Goal: Task Accomplishment & Management: Complete application form

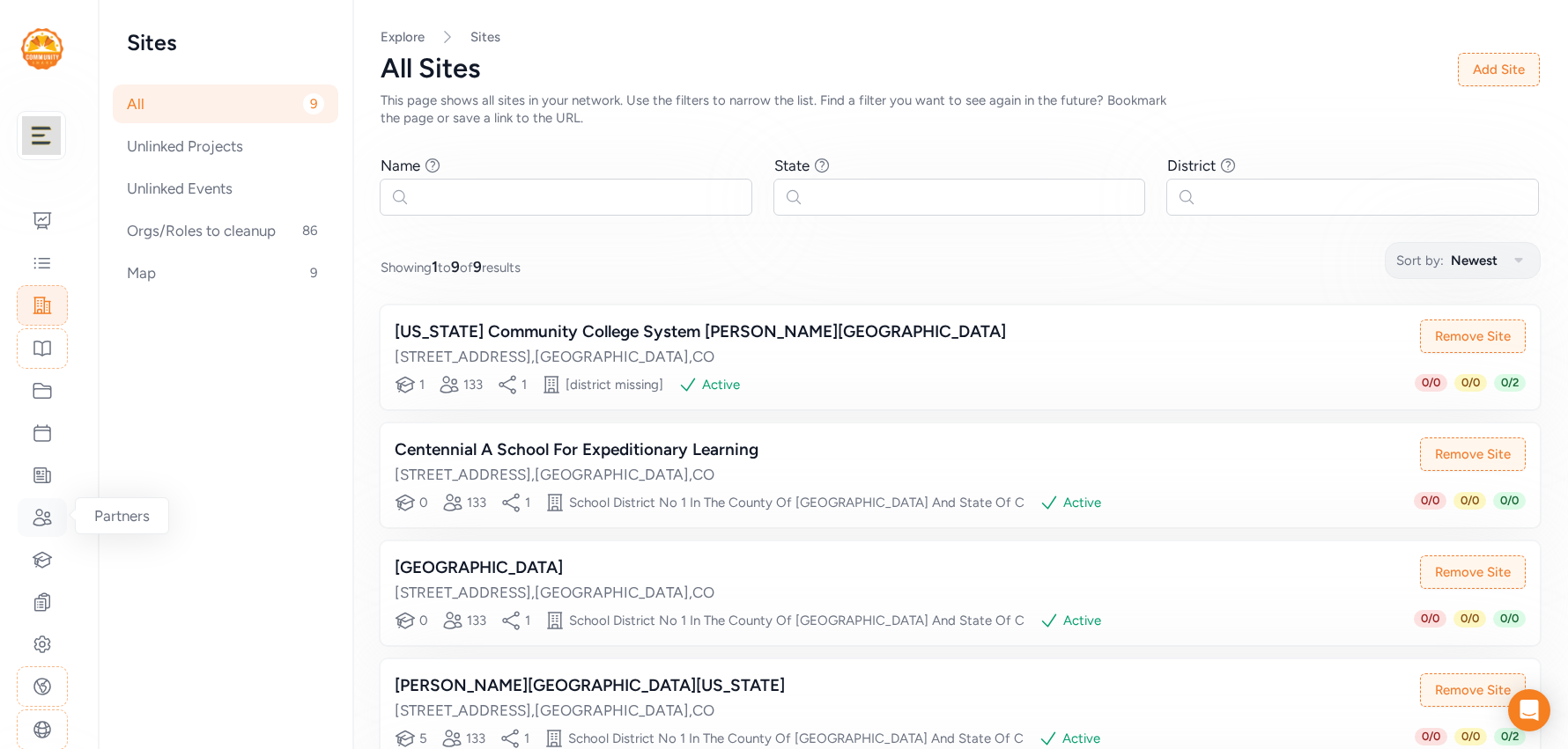
click at [48, 513] on icon at bounding box center [42, 517] width 22 height 22
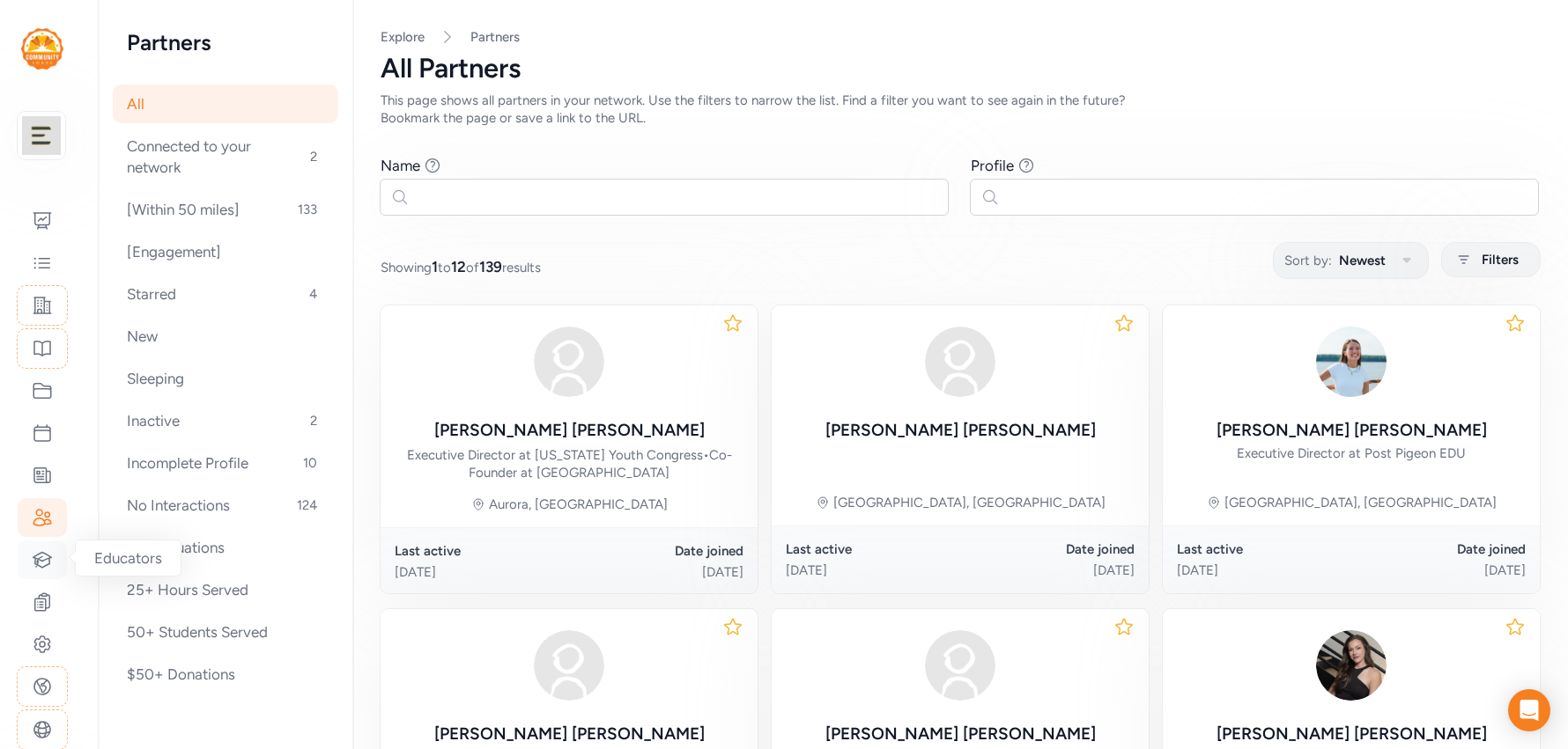
click at [36, 573] on div at bounding box center [42, 560] width 50 height 38
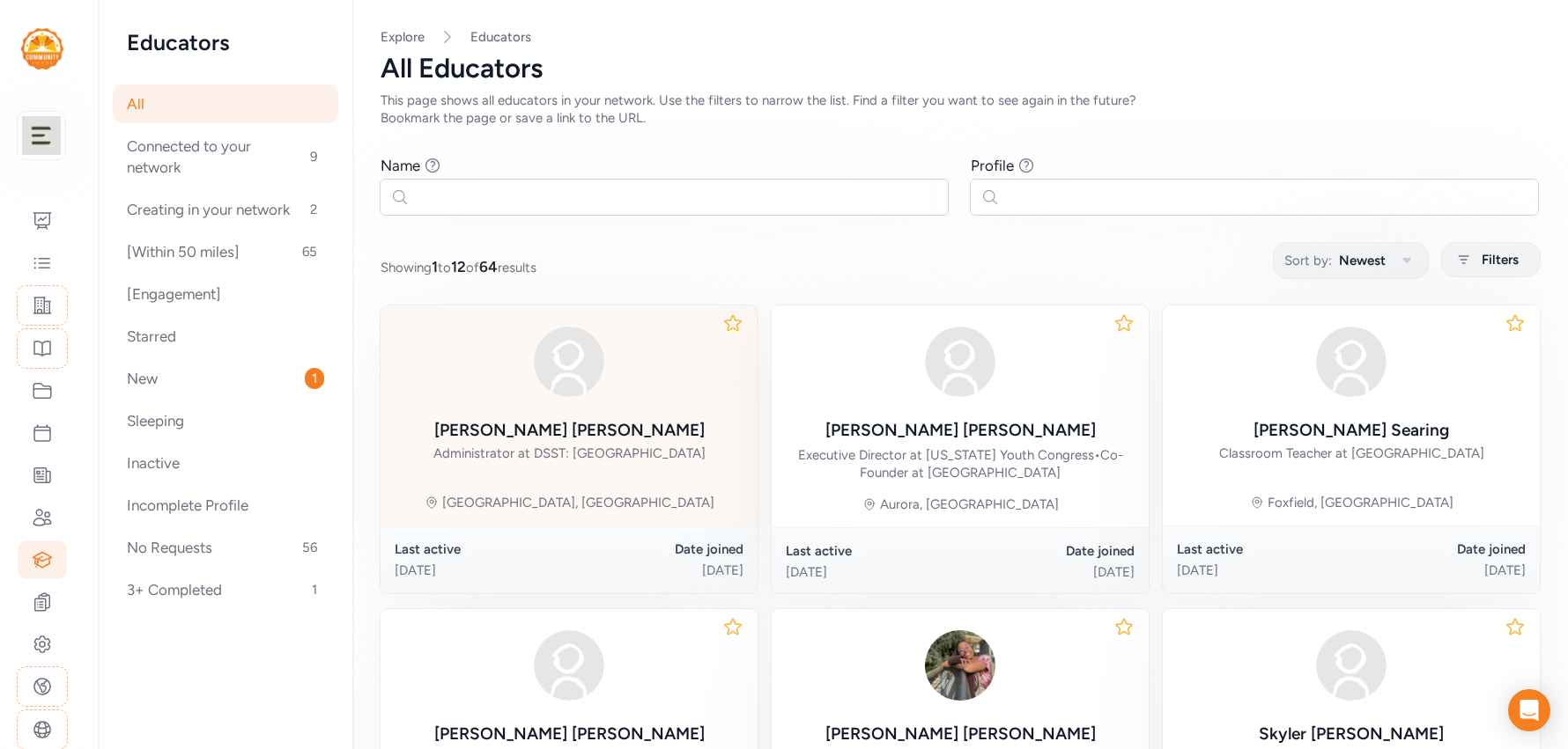
click at [584, 444] on div "Administrator at DSST: College View Middle School" at bounding box center [569, 453] width 272 height 18
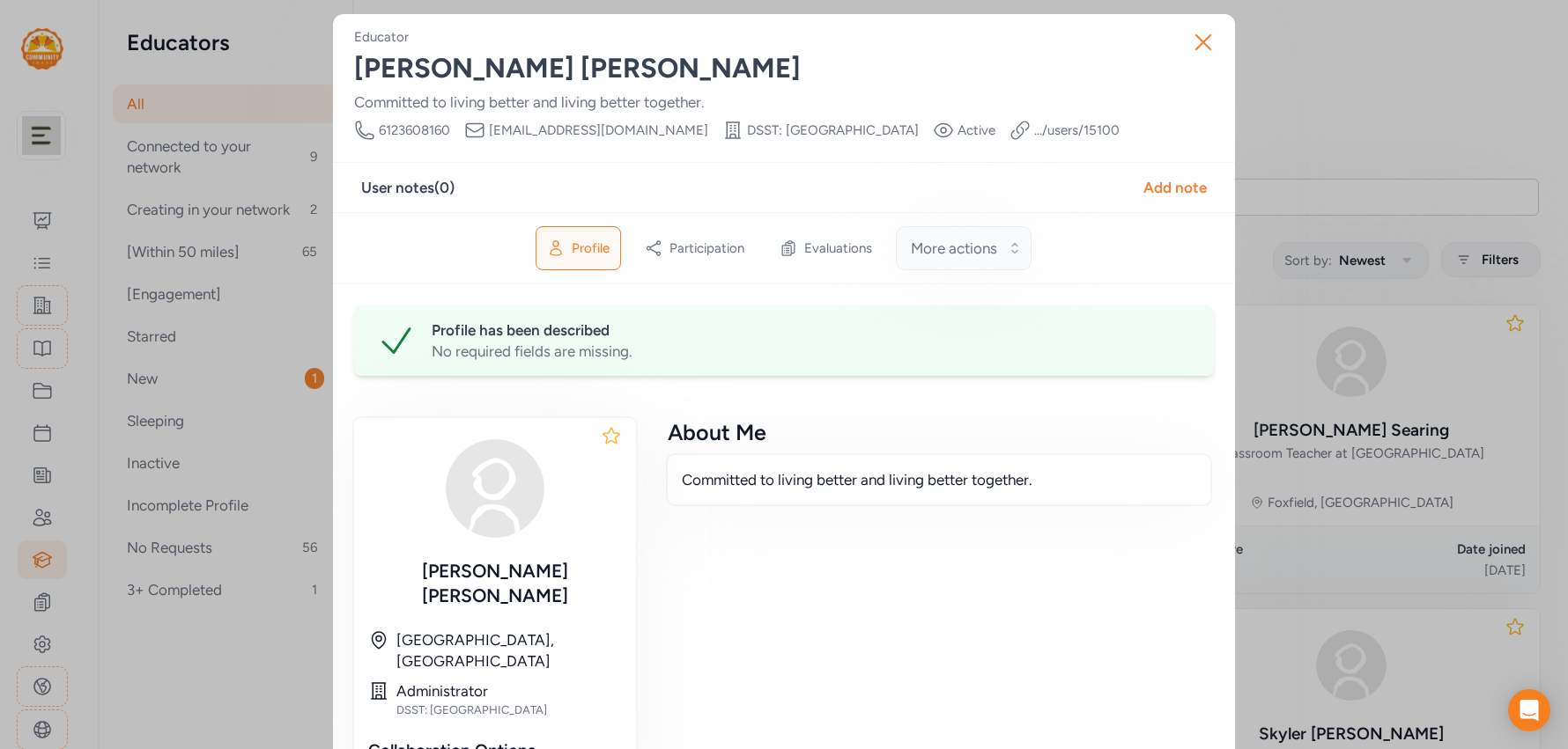
click at [934, 258] on button "More actions" at bounding box center [963, 247] width 136 height 44
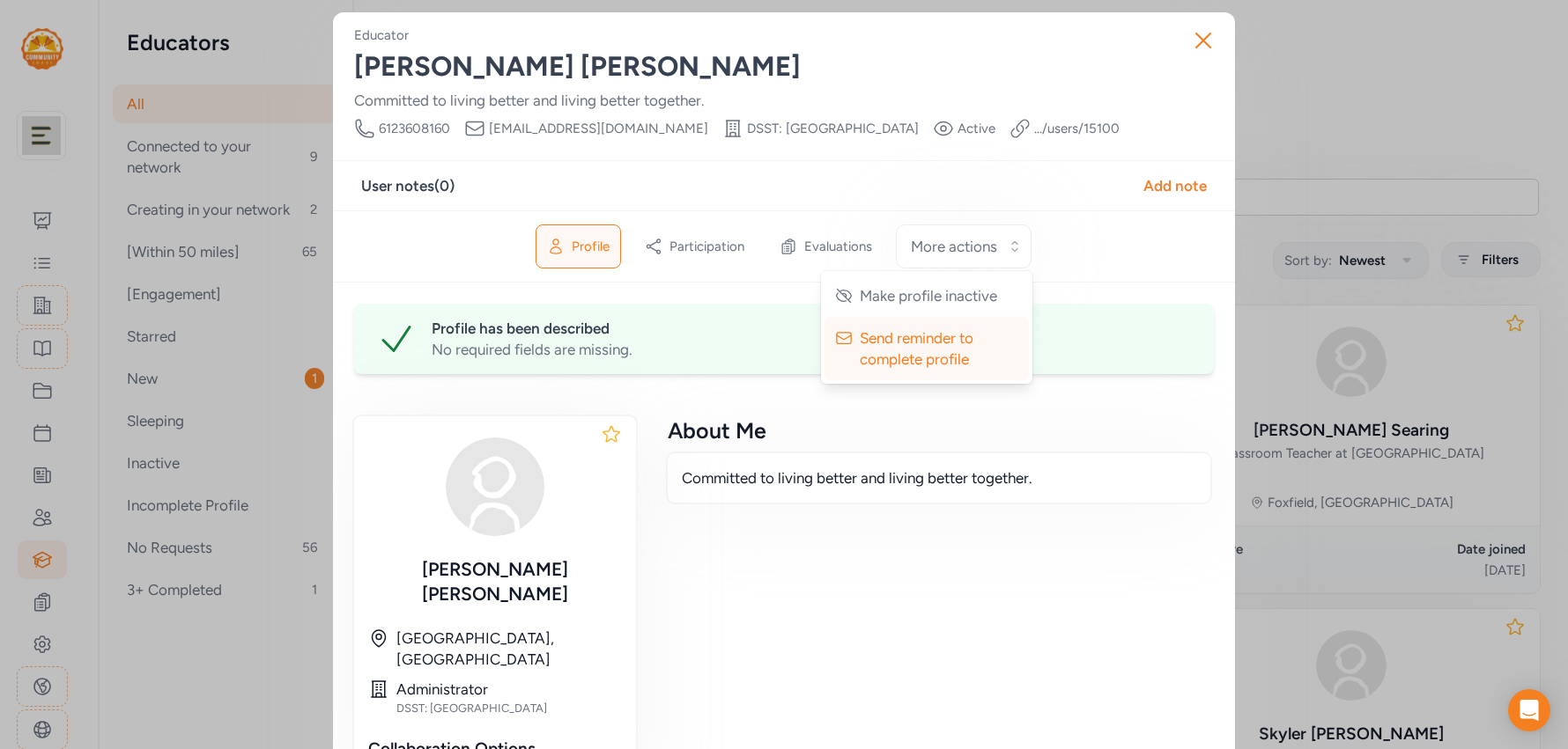
click at [580, 253] on span "Profile" at bounding box center [591, 247] width 38 height 18
click at [577, 239] on span "Profile" at bounding box center [591, 247] width 38 height 18
click at [1034, 127] on link ".../users/ 15100" at bounding box center [1077, 128] width 85 height 18
drag, startPoint x: 649, startPoint y: 127, endPoint x: 859, endPoint y: 128, distance: 210.0
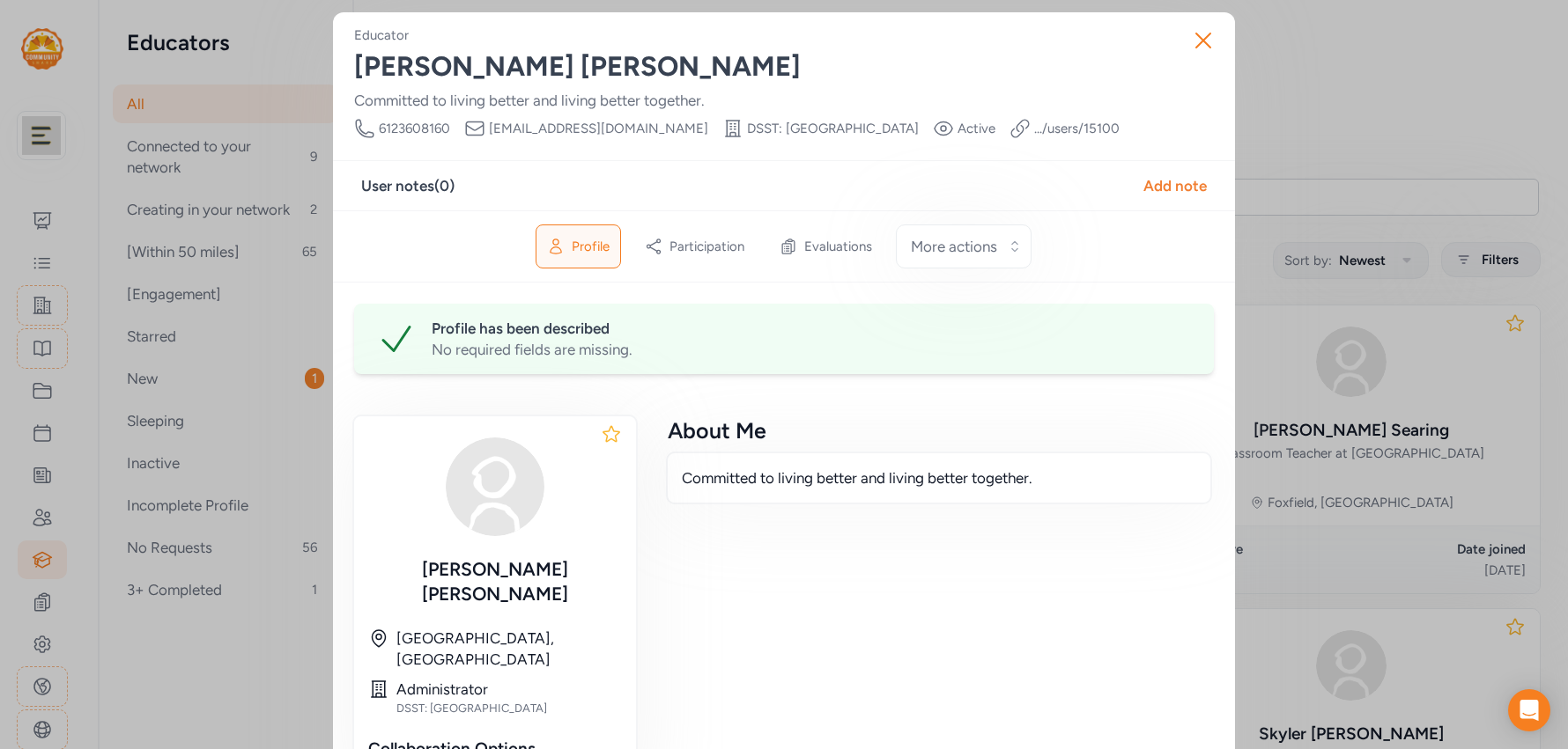
click at [859, 128] on div "Phone Number 6123608160 Email djfrey12@gmail.com School DSST: College View Midd…" at bounding box center [737, 128] width 765 height 22
copy span "DSST: College View Middle School"
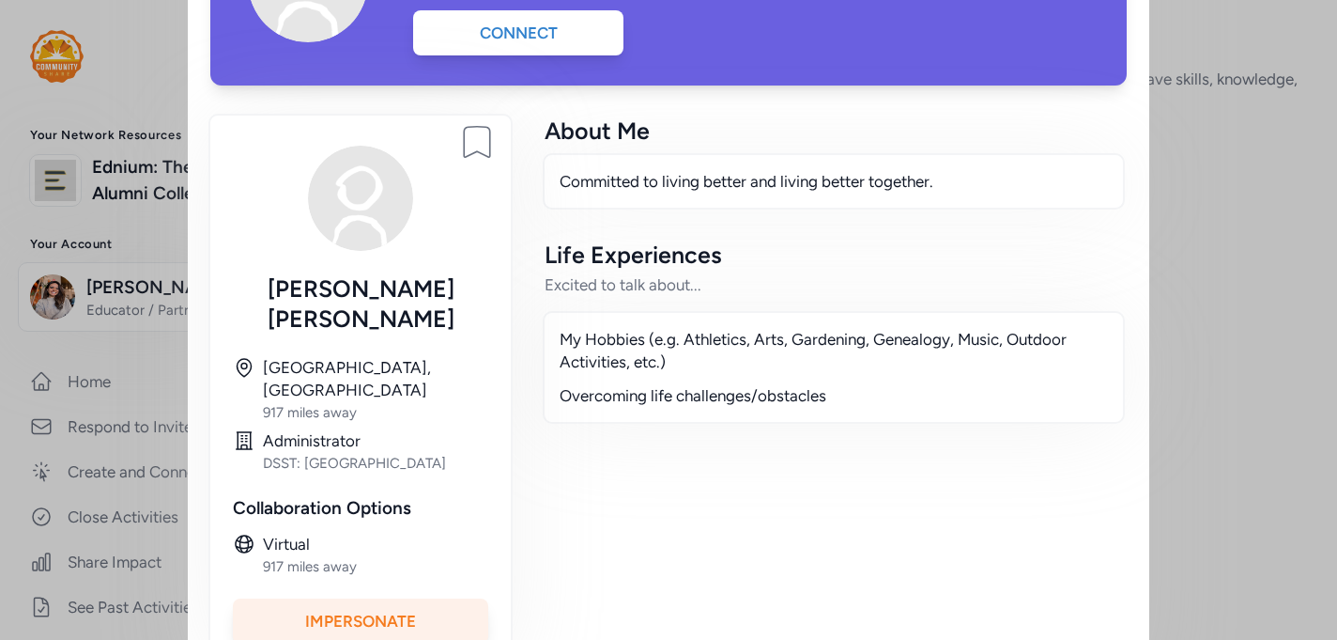
scroll to position [208, 0]
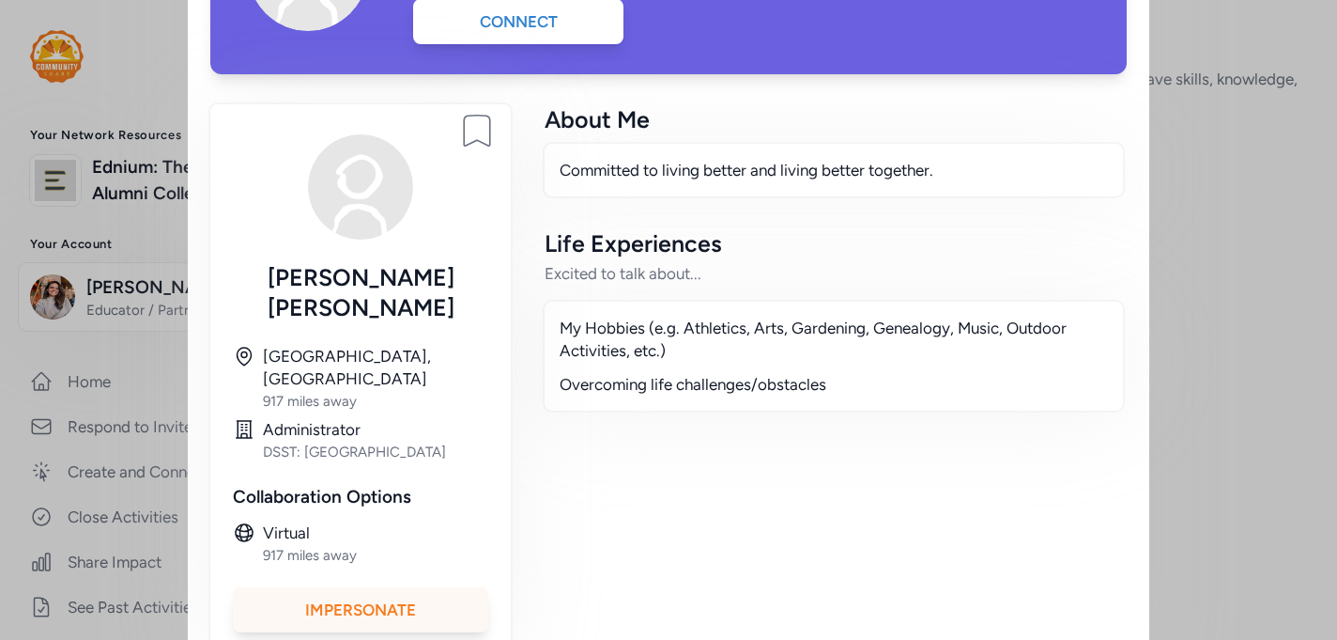
click at [414, 587] on div "Impersonate" at bounding box center [360, 609] width 255 height 45
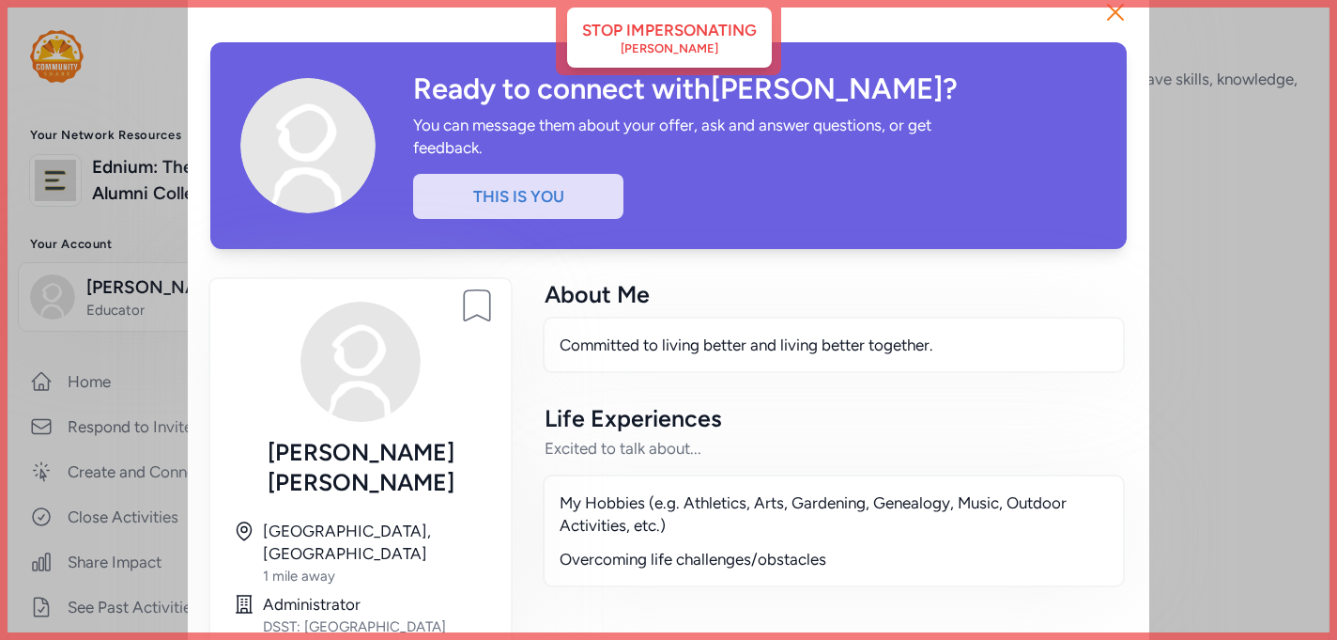
scroll to position [0, 0]
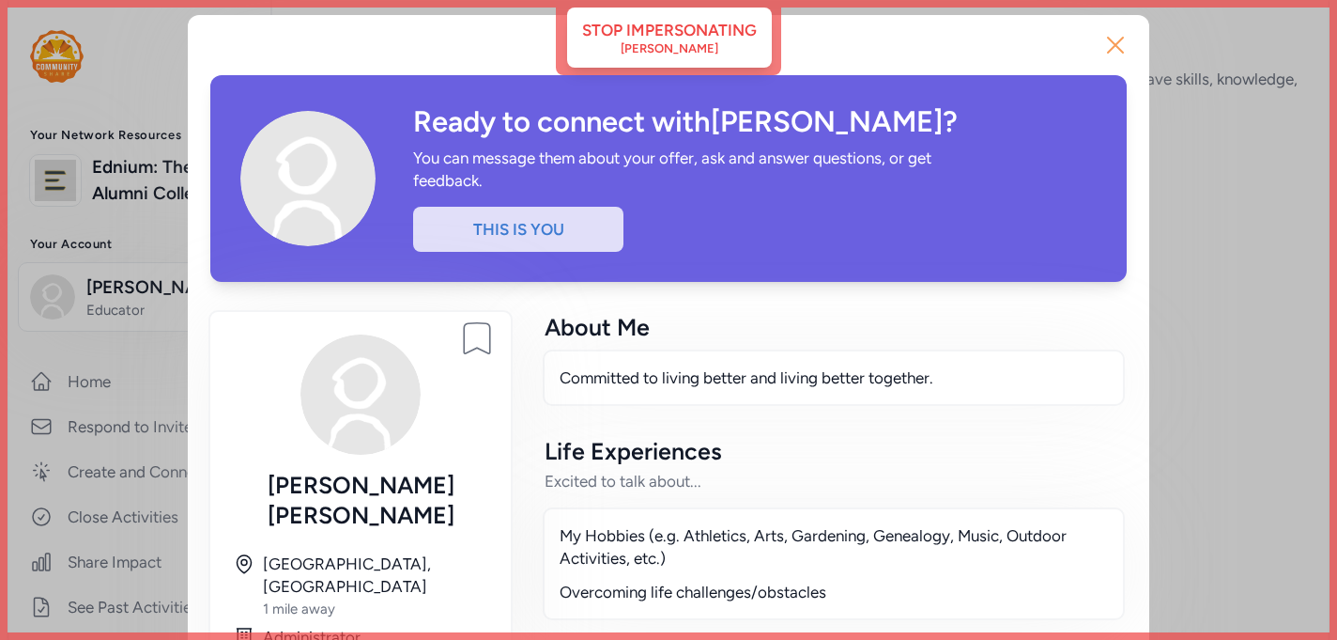
click at [1120, 55] on icon "button" at bounding box center [1116, 45] width 30 height 30
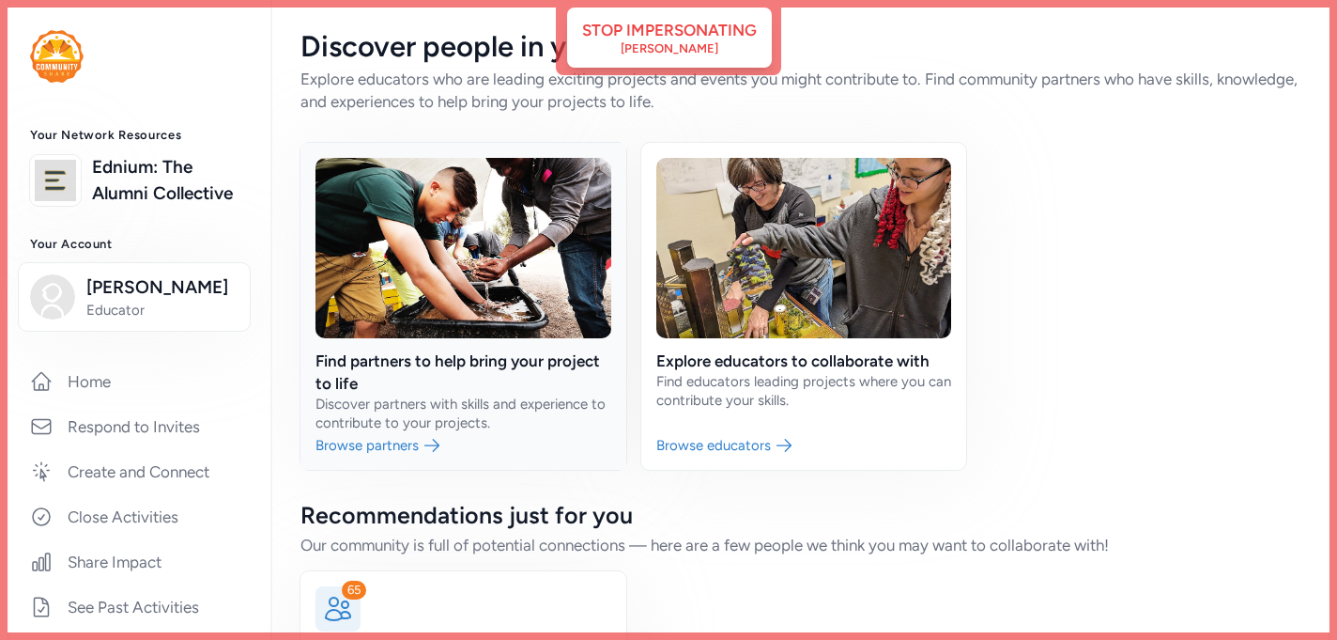
click at [392, 373] on link at bounding box center [464, 306] width 326 height 327
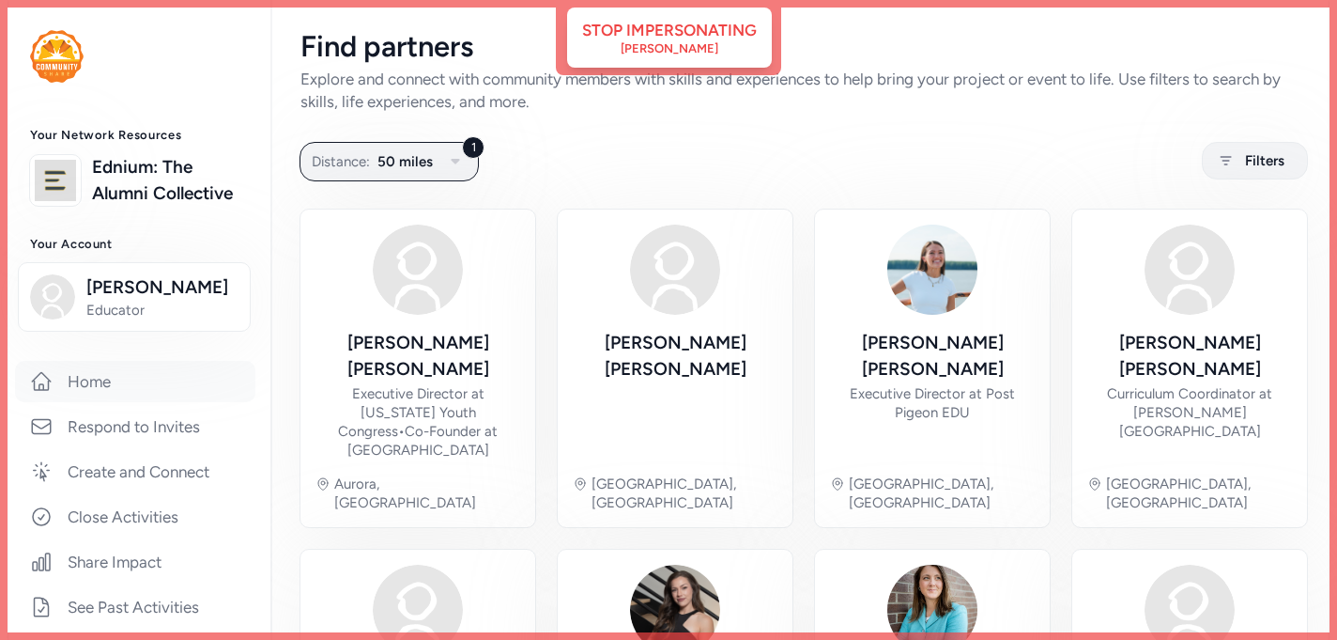
click at [100, 374] on link "Home" at bounding box center [135, 381] width 240 height 41
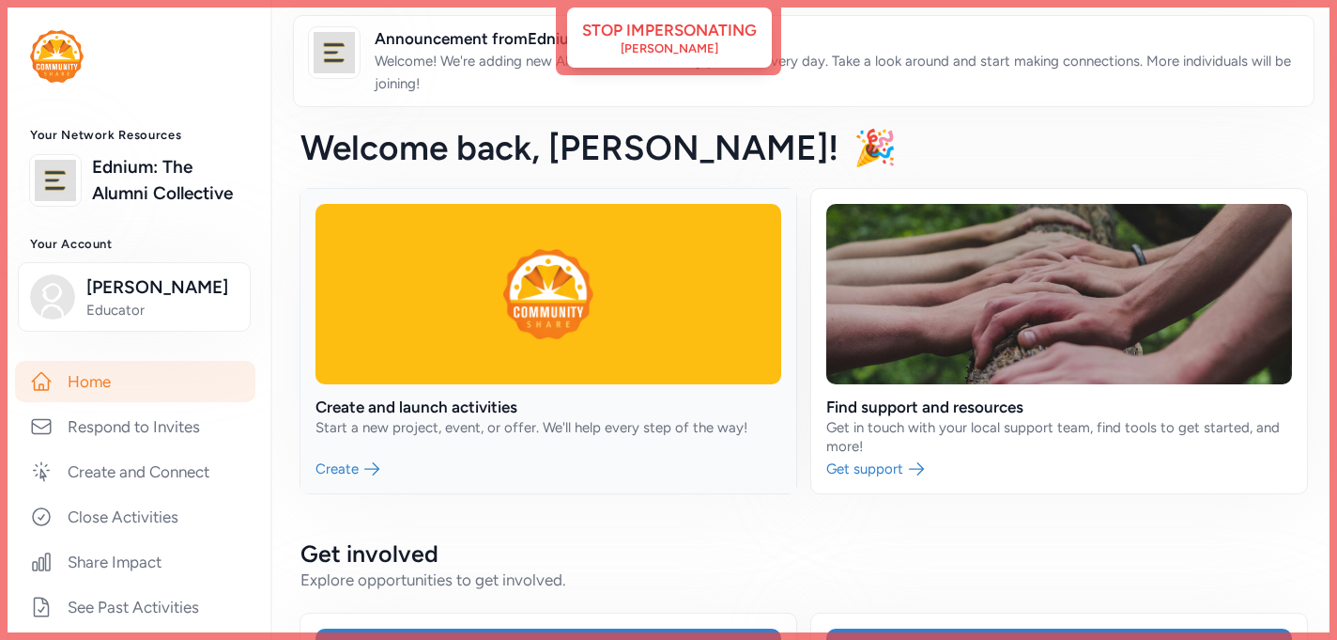
click at [448, 415] on link at bounding box center [549, 341] width 496 height 304
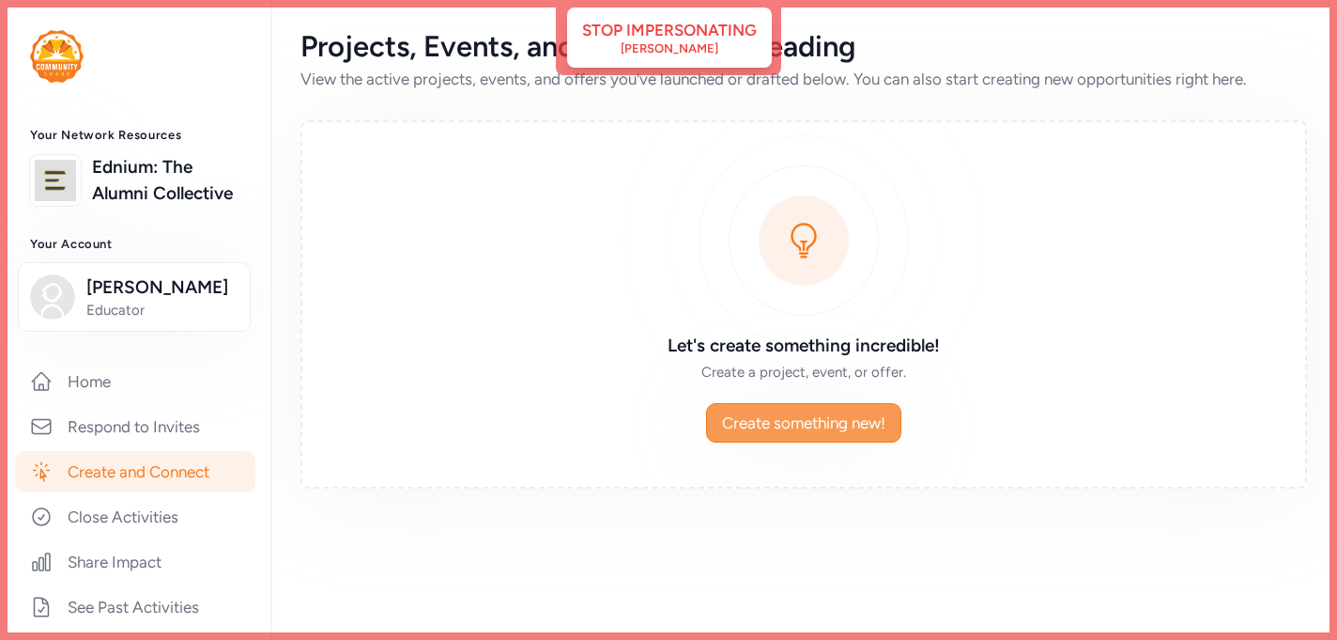
click at [799, 428] on span "Create something new!" at bounding box center [803, 422] width 163 height 23
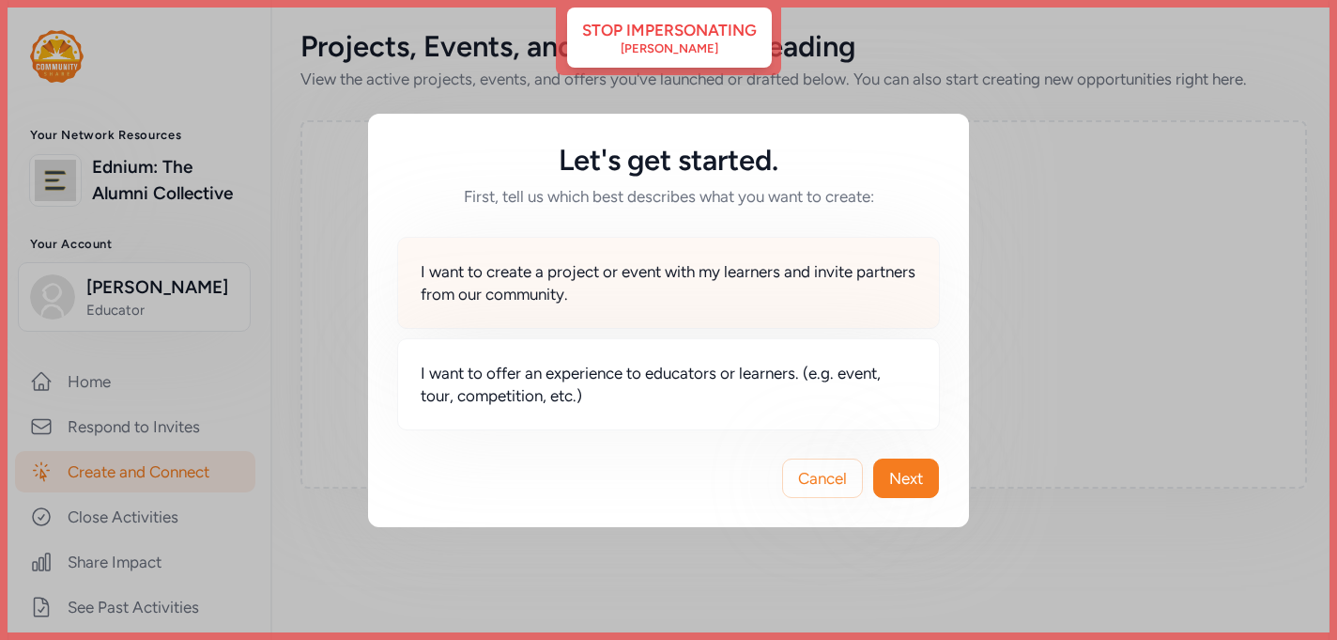
click at [751, 303] on span "I want to create a project or event with my learners and invite partners from o…" at bounding box center [669, 282] width 496 height 45
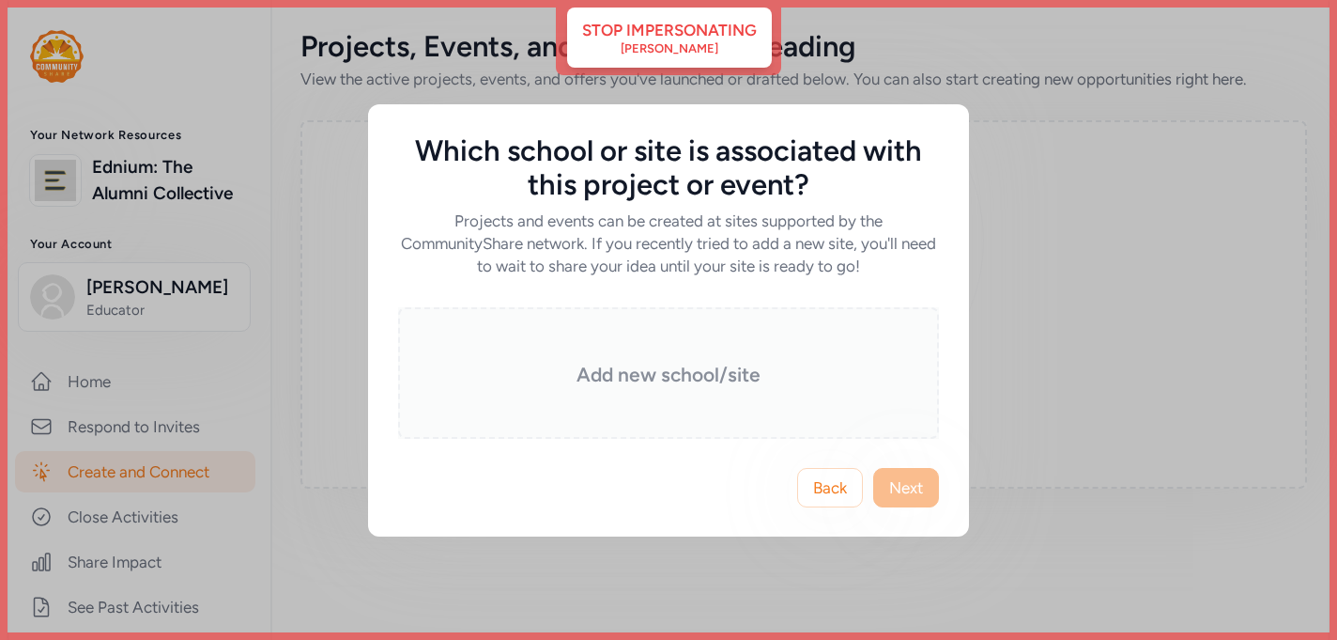
click at [618, 389] on div "Add new school/site" at bounding box center [668, 372] width 541 height 131
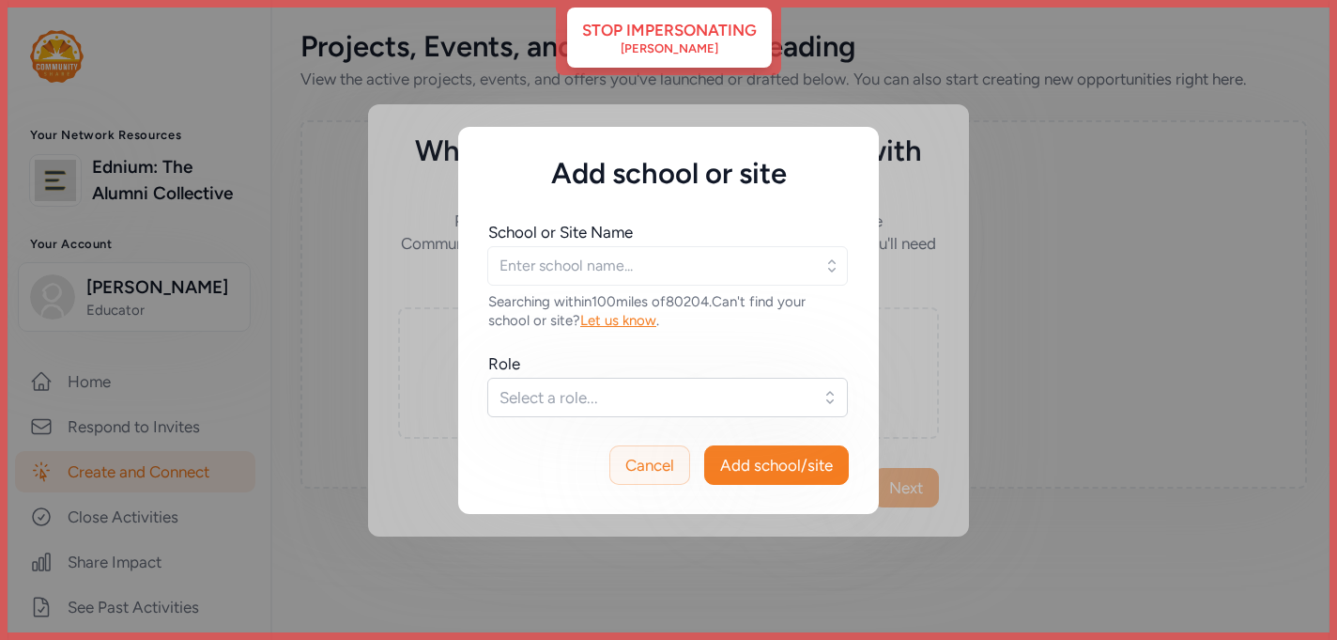
click at [653, 471] on span "Cancel" at bounding box center [649, 465] width 49 height 23
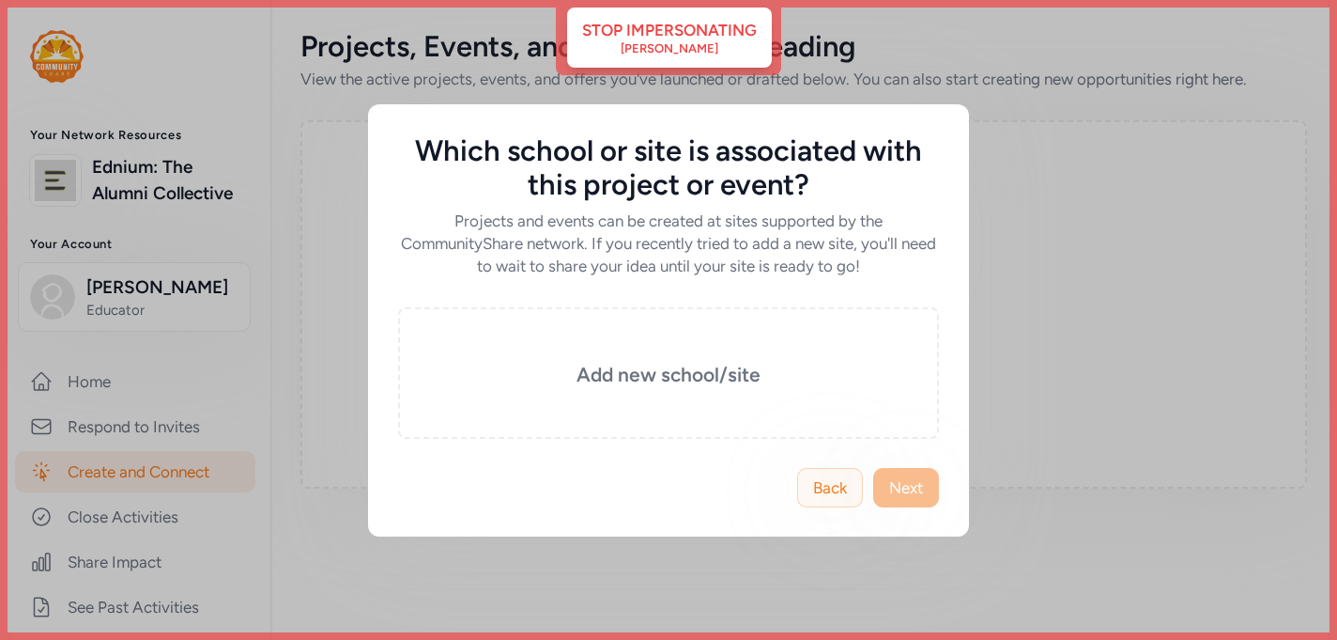
click at [836, 486] on span "Back" at bounding box center [830, 487] width 34 height 23
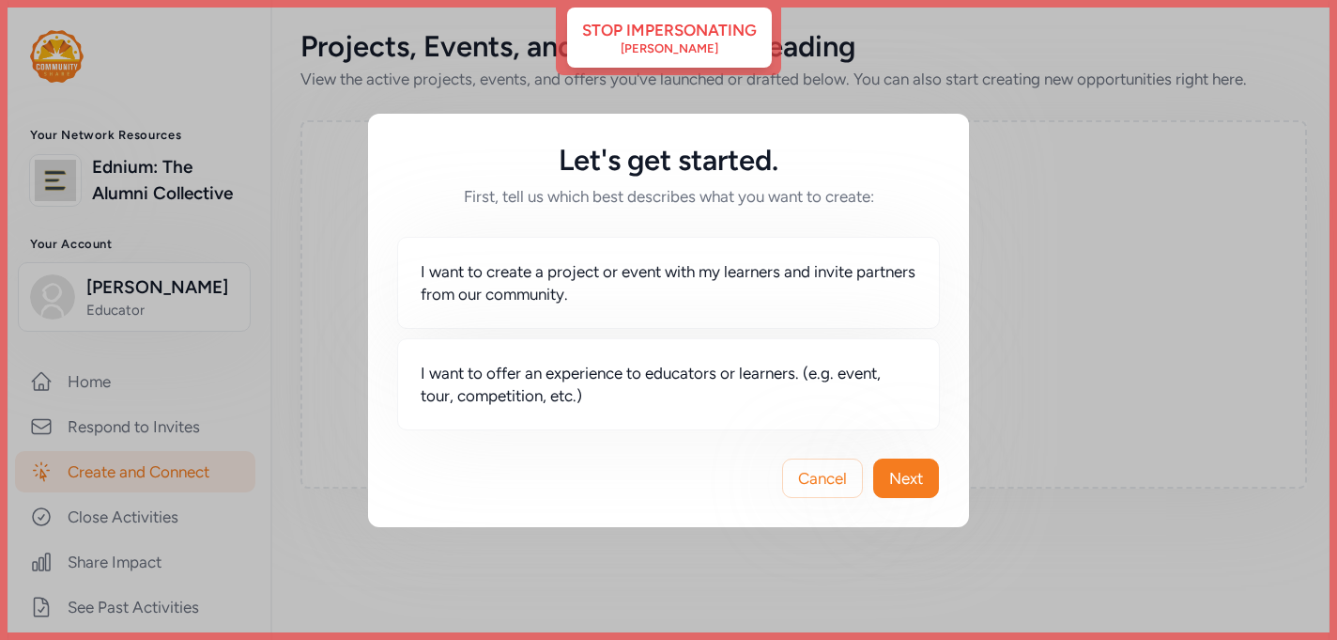
click at [836, 486] on span "Cancel" at bounding box center [822, 478] width 49 height 23
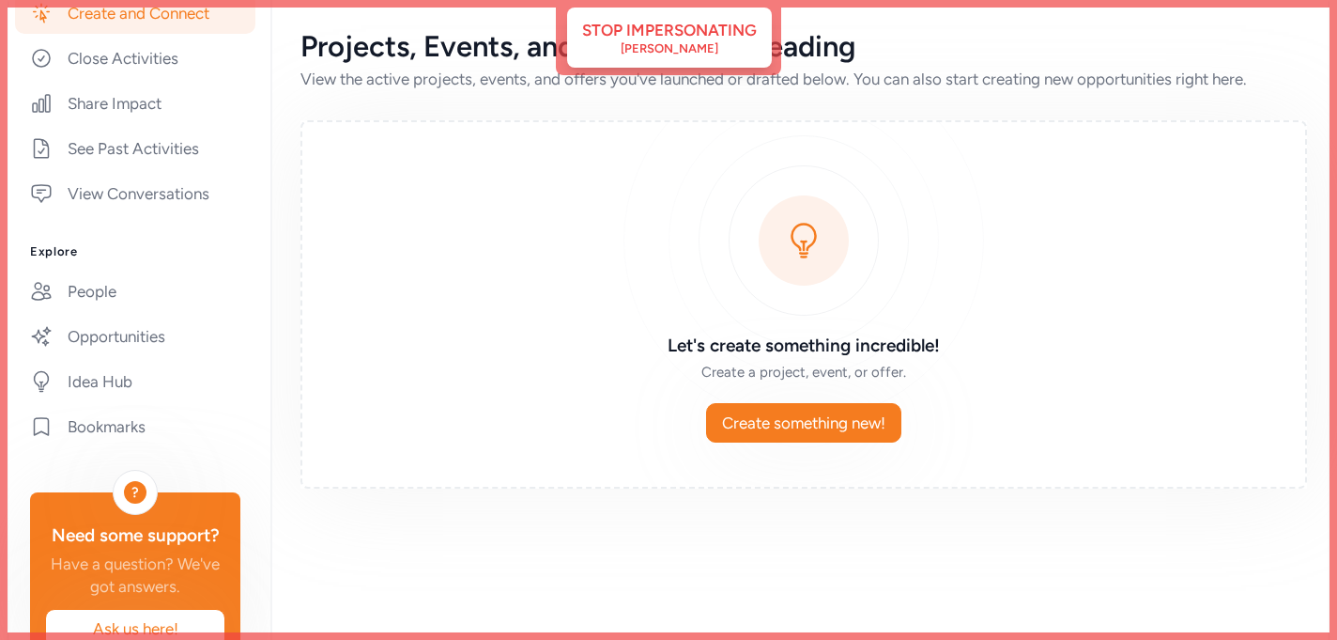
scroll to position [512, 0]
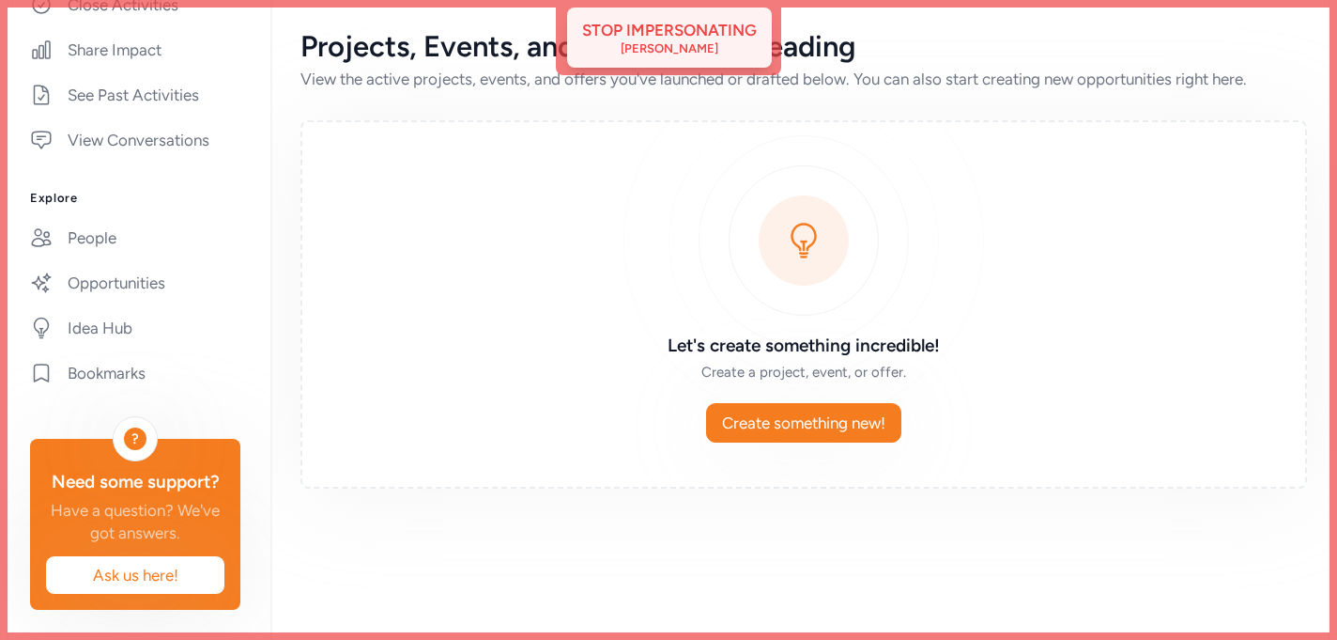
click at [687, 47] on div "Derek Frey" at bounding box center [670, 48] width 98 height 15
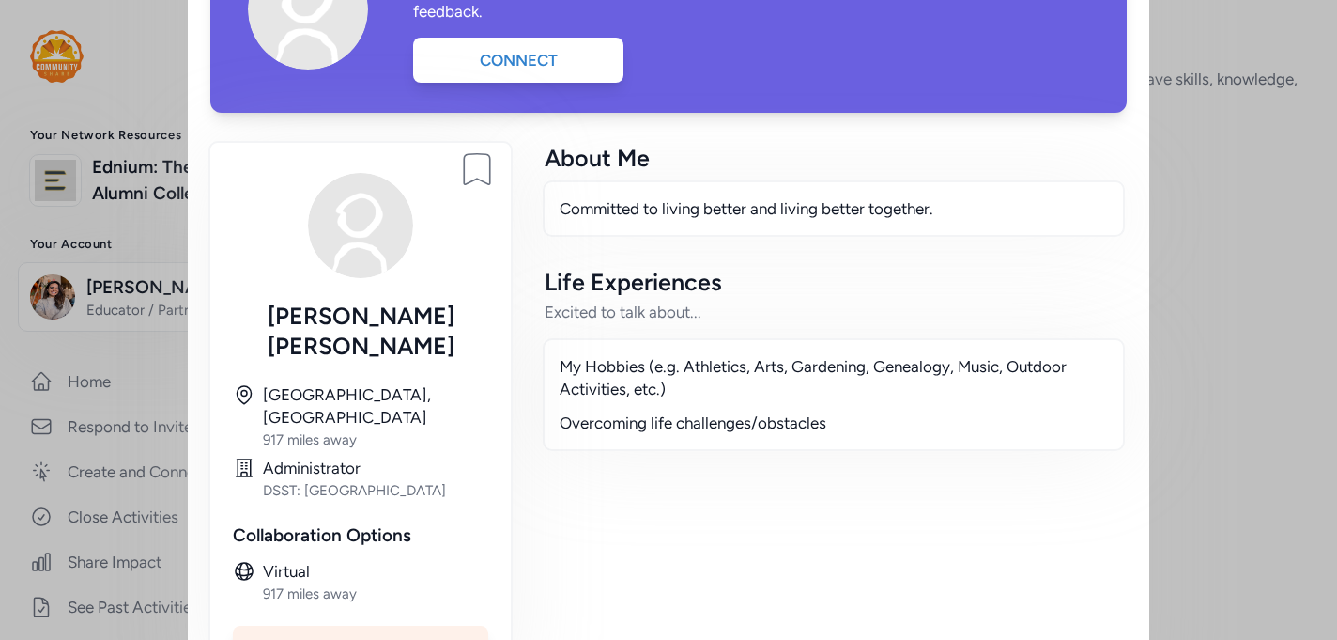
scroll to position [208, 0]
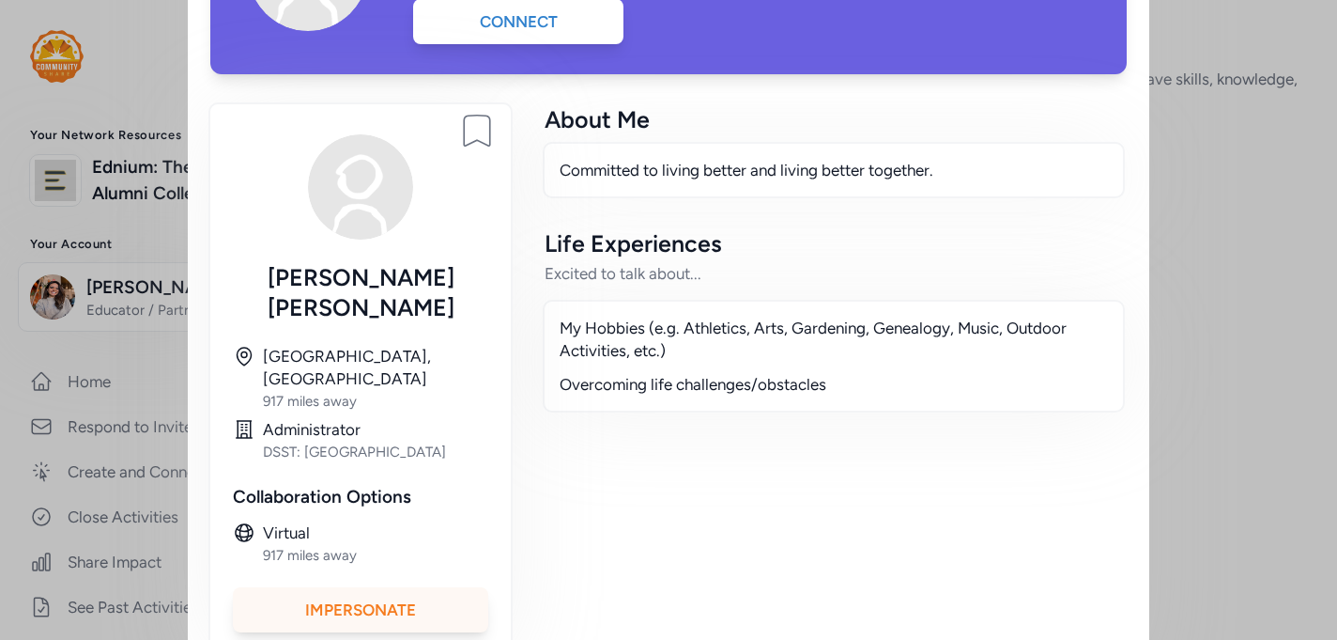
click at [429, 587] on div "Impersonate" at bounding box center [360, 609] width 255 height 45
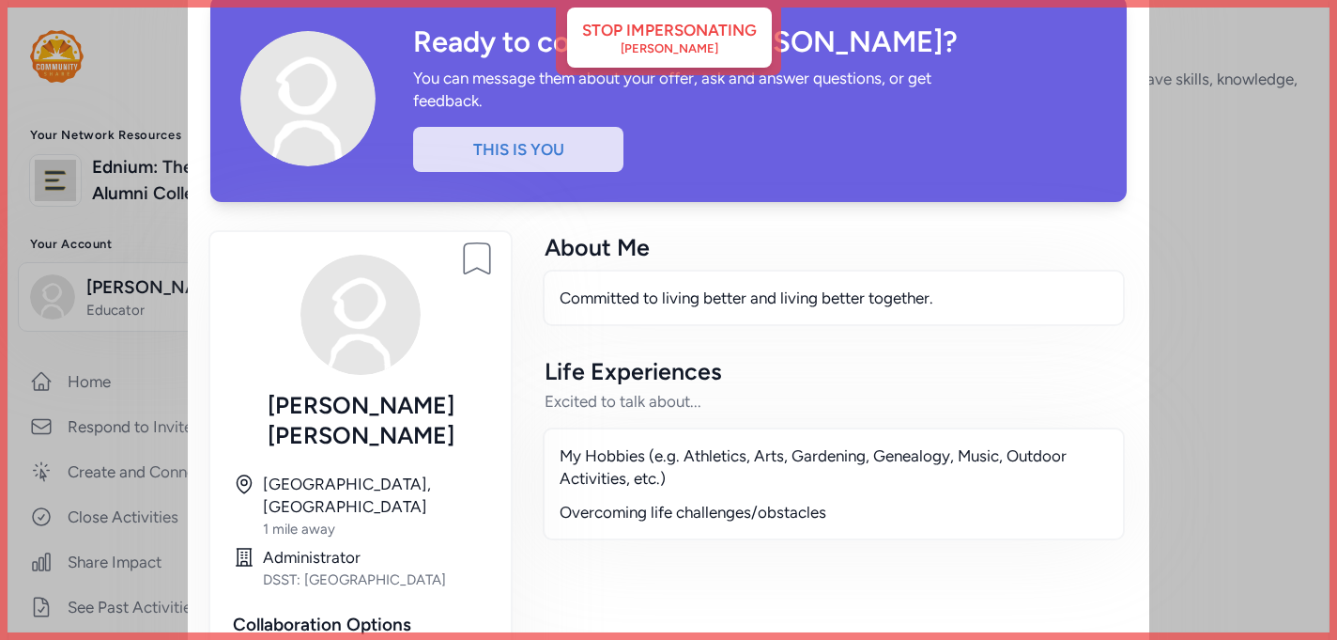
scroll to position [0, 0]
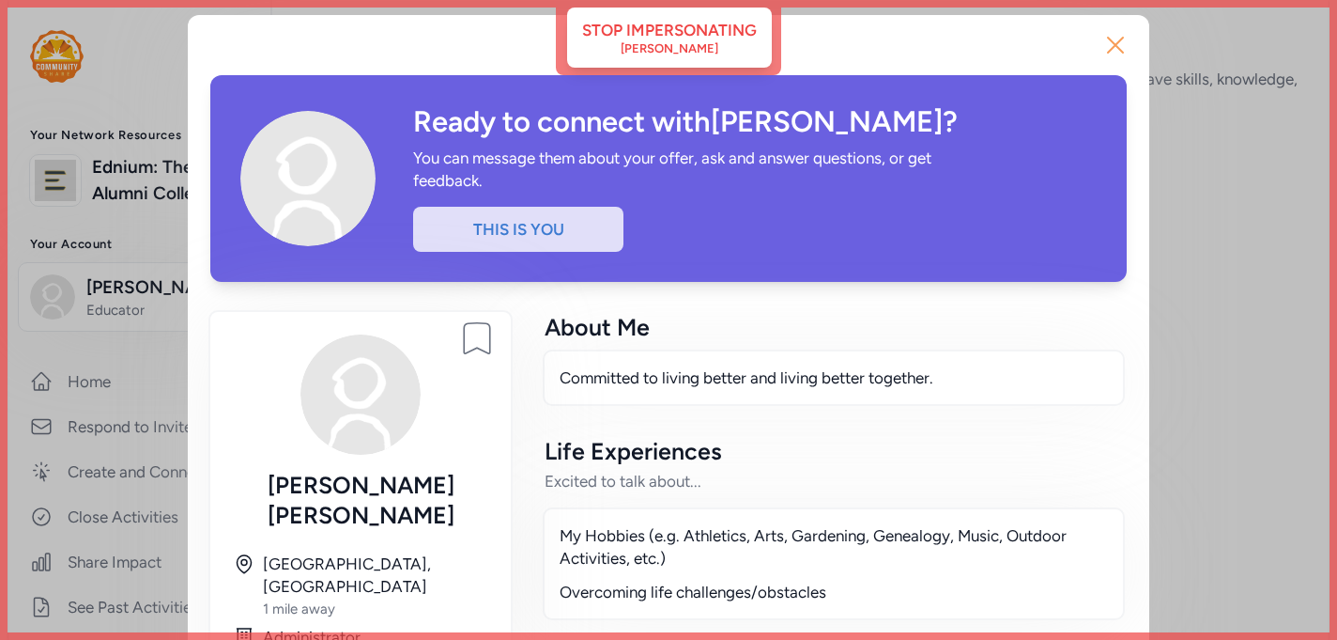
click at [1122, 54] on icon "button" at bounding box center [1116, 45] width 30 height 30
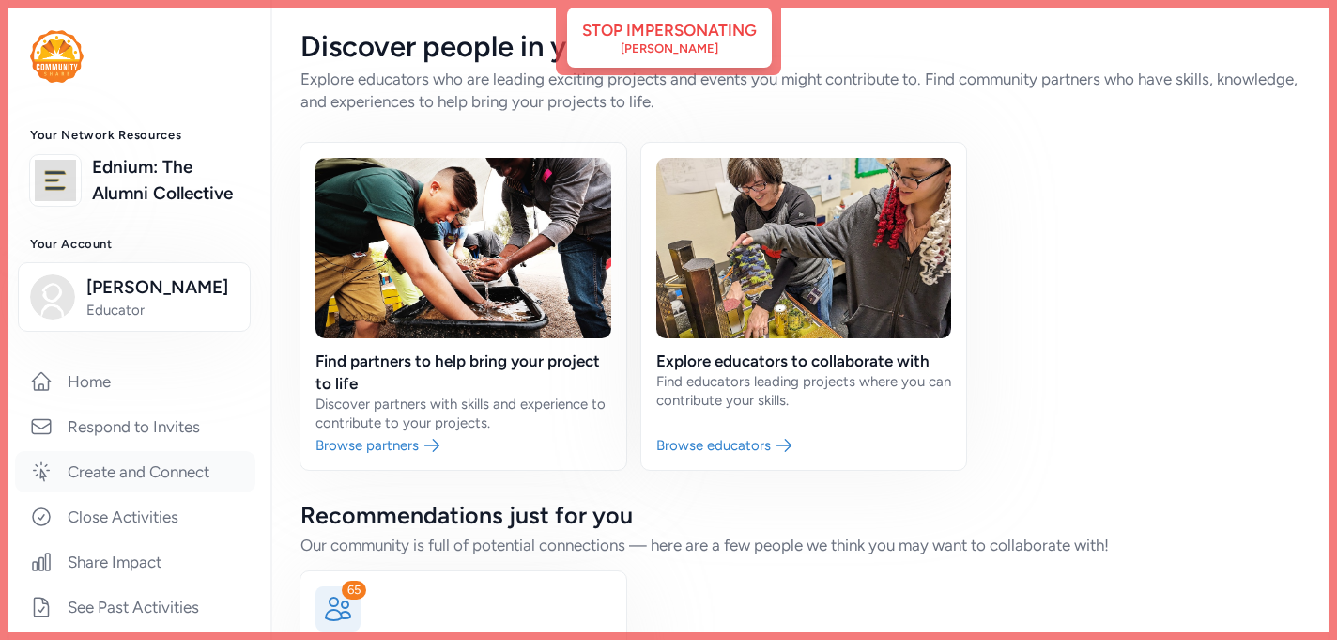
click at [125, 464] on link "Create and Connect" at bounding box center [135, 471] width 240 height 41
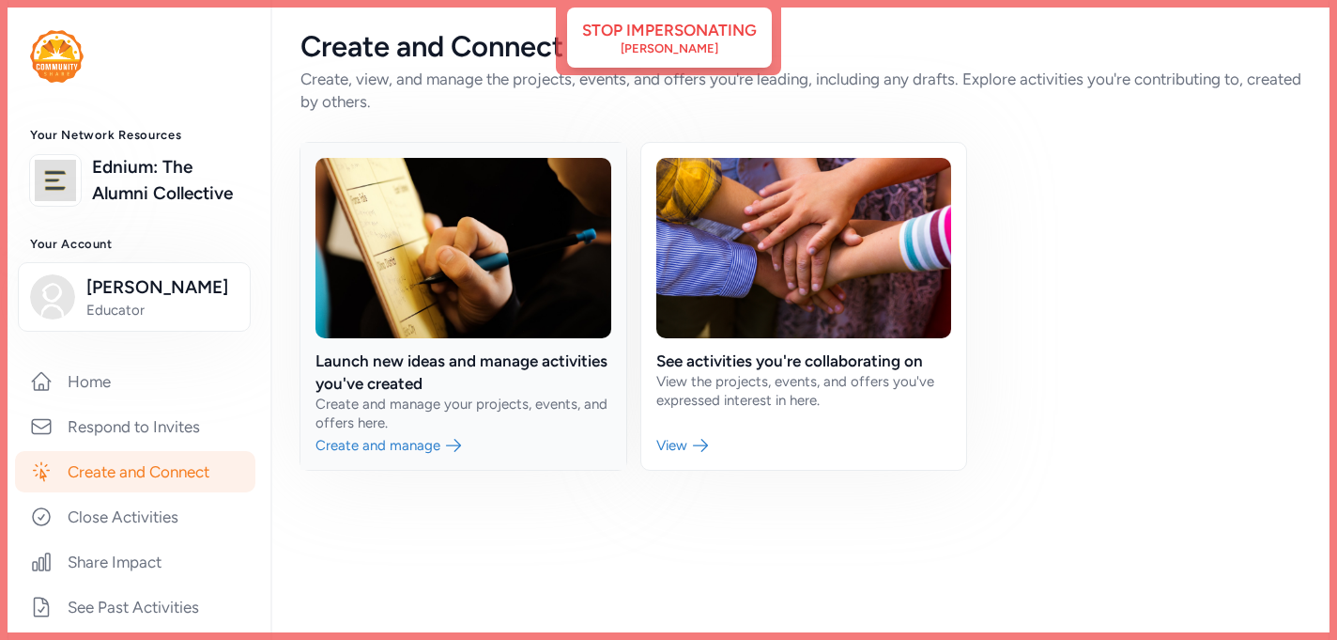
click at [489, 418] on link at bounding box center [464, 306] width 326 height 327
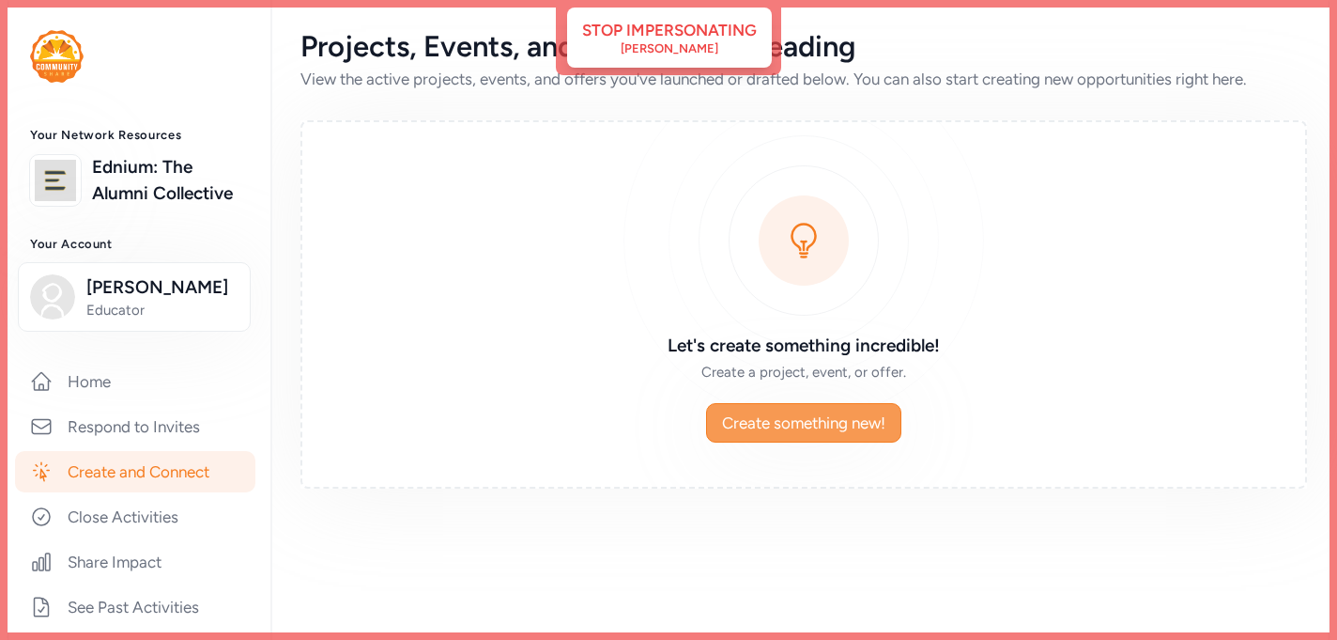
click at [747, 416] on span "Create something new!" at bounding box center [803, 422] width 163 height 23
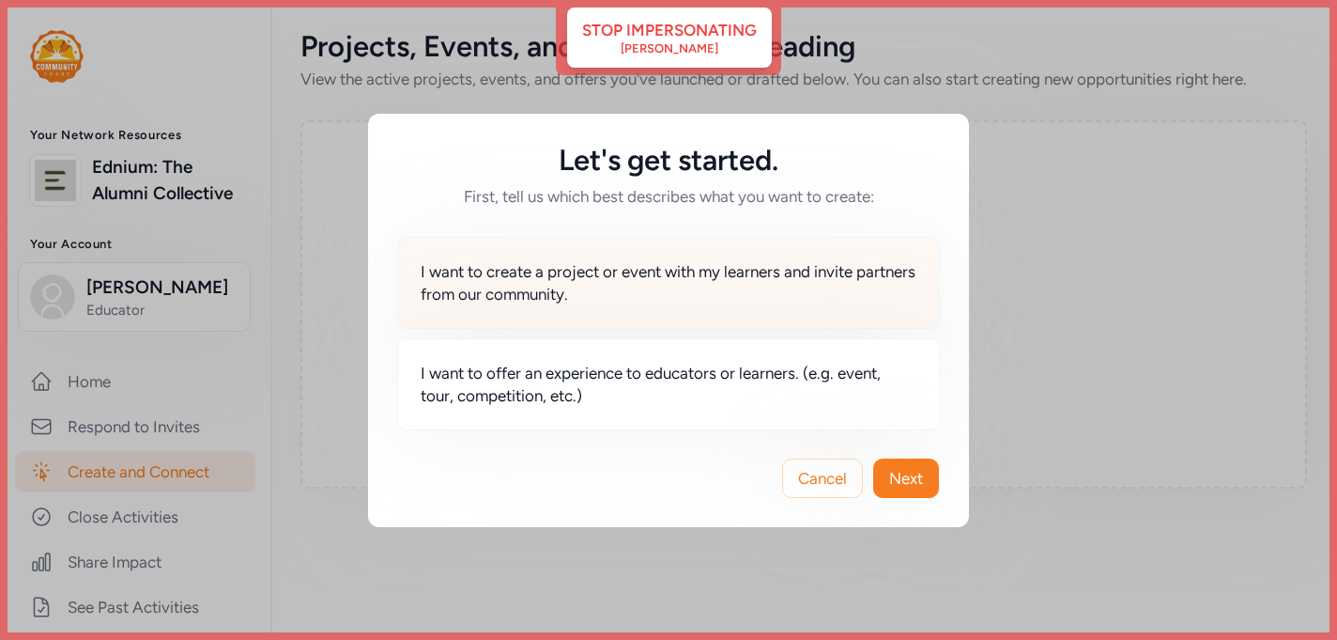
click at [665, 289] on span "I want to create a project or event with my learners and invite partners from o…" at bounding box center [669, 282] width 496 height 45
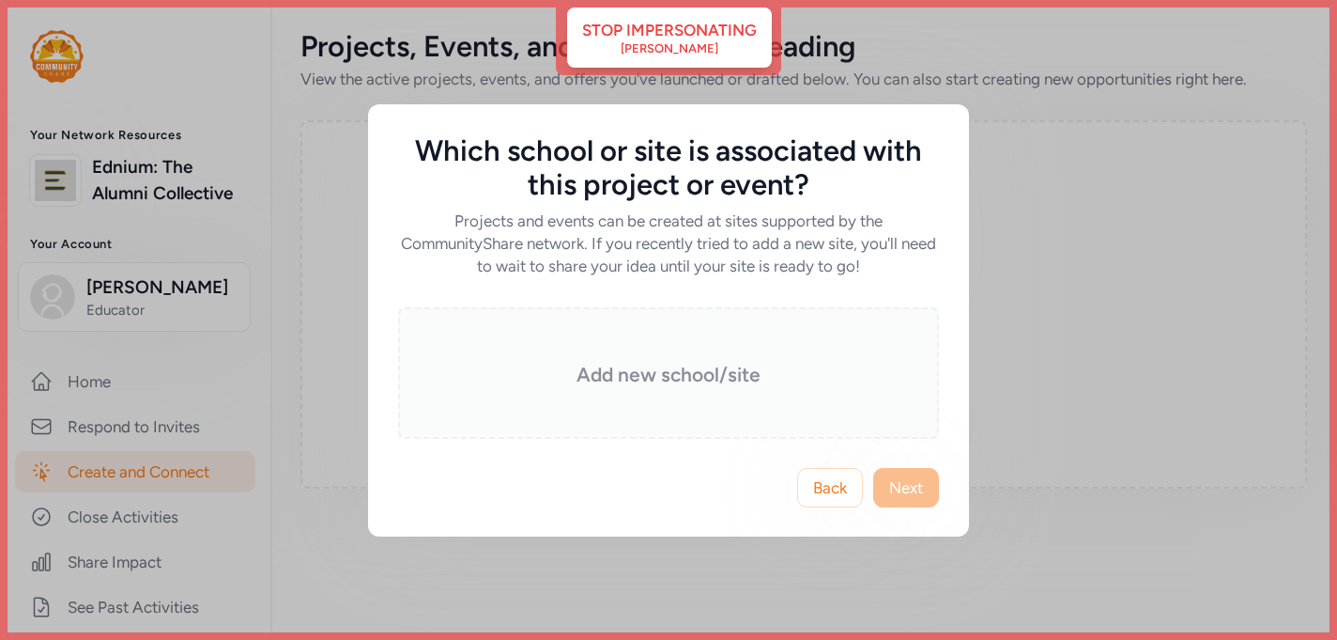
click at [750, 374] on h3 "Add new school/site" at bounding box center [668, 375] width 447 height 26
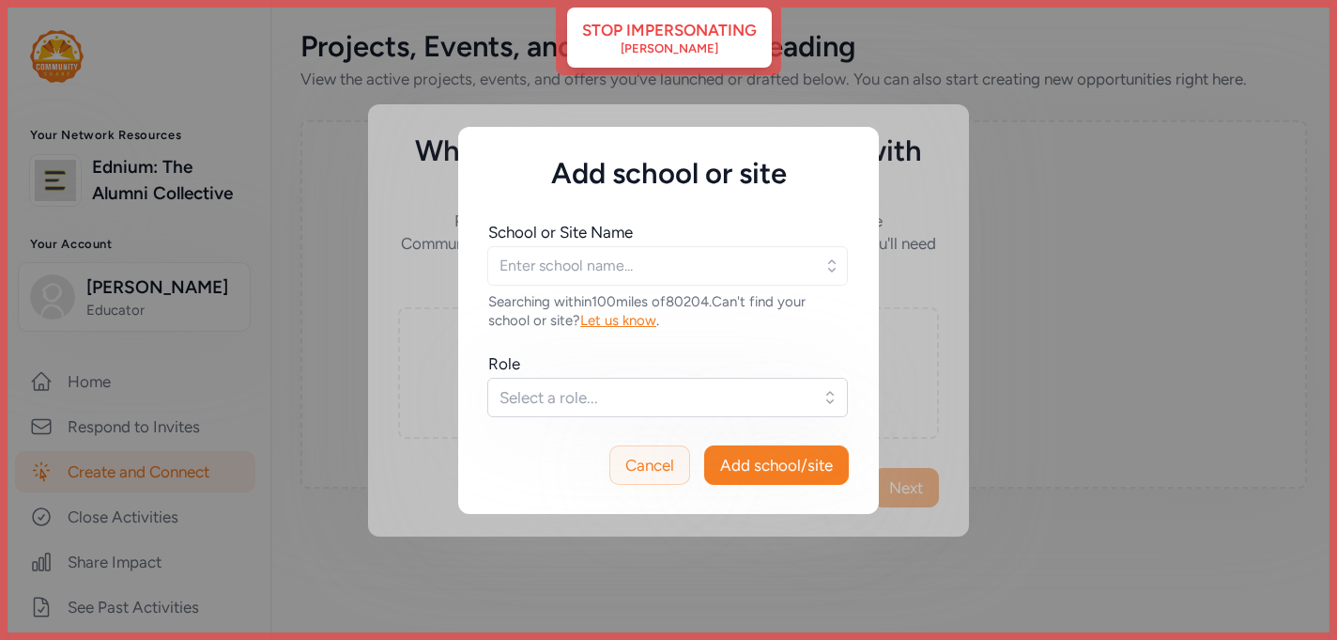
click at [662, 455] on span "Cancel" at bounding box center [649, 465] width 49 height 23
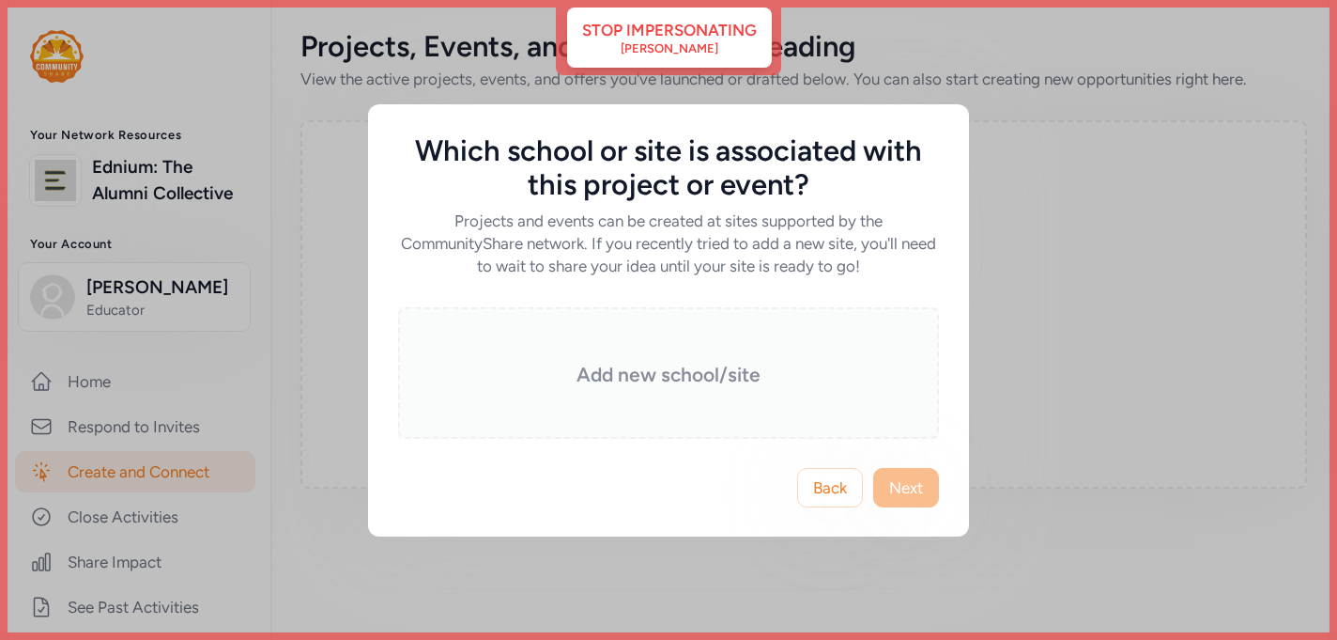
click at [687, 365] on h3 "Add new school/site" at bounding box center [668, 375] width 447 height 26
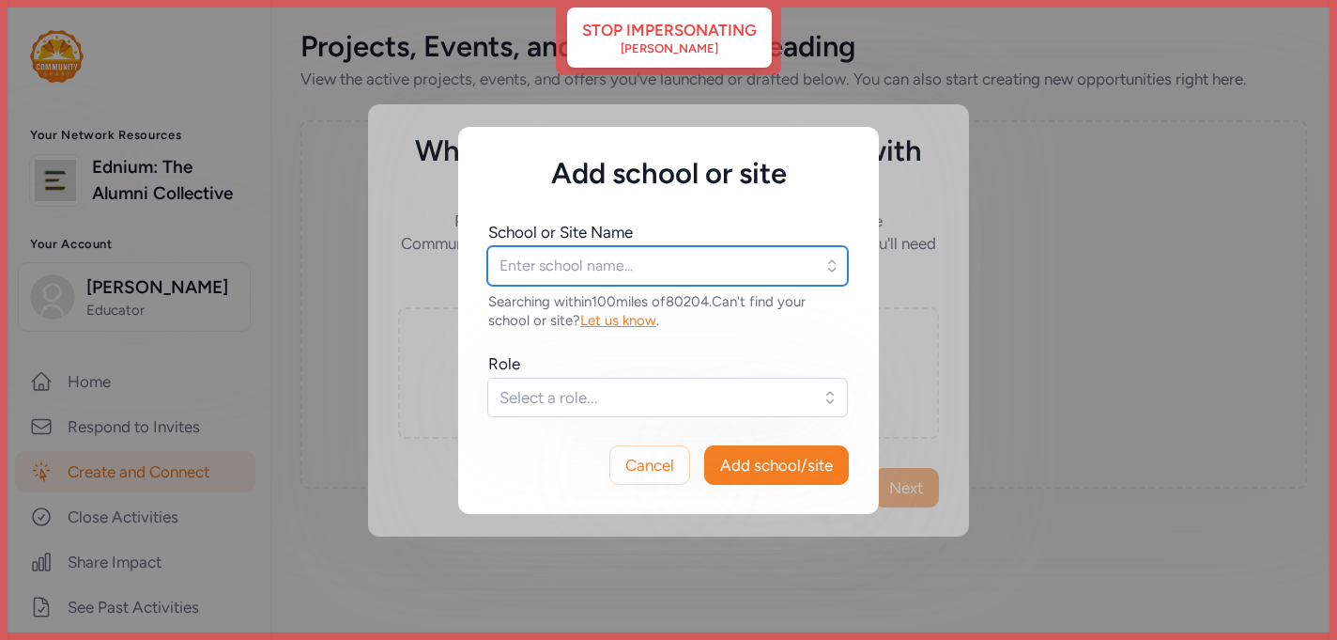
click at [615, 270] on input "text" at bounding box center [667, 265] width 361 height 39
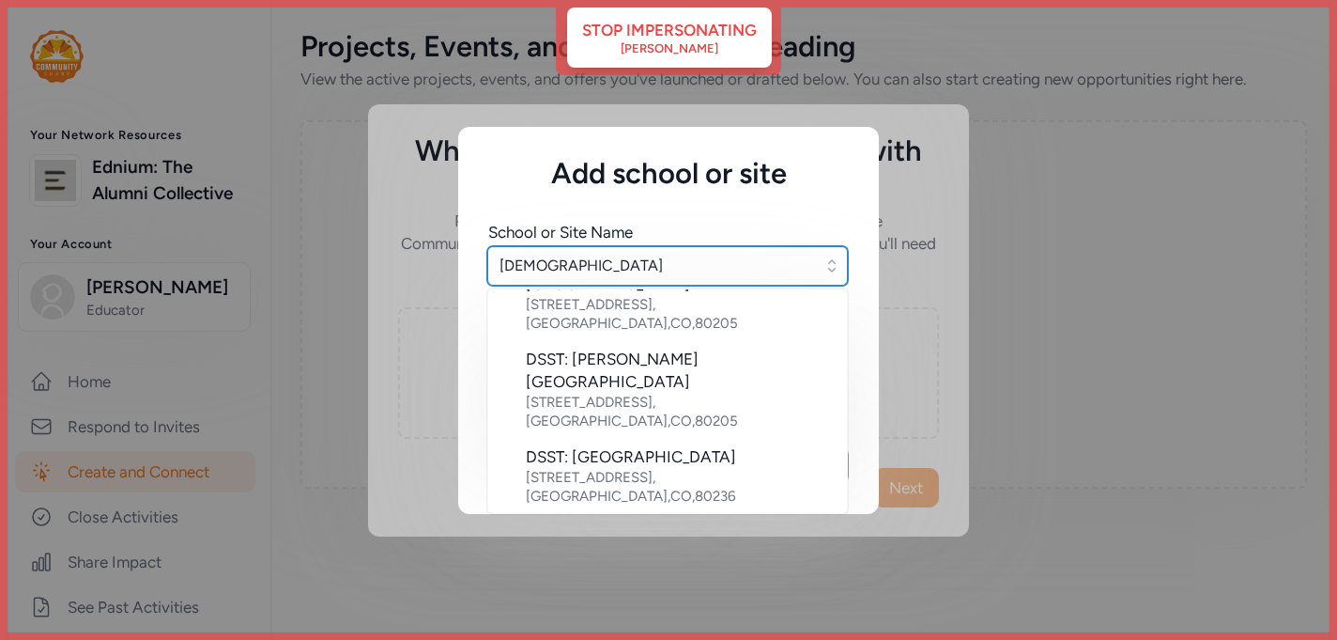
scroll to position [245, 0]
click at [712, 544] on div "3111 W Dartmouth Ave , Denver , CO , 80236" at bounding box center [679, 563] width 306 height 38
type input "DSST: College View Middle School"
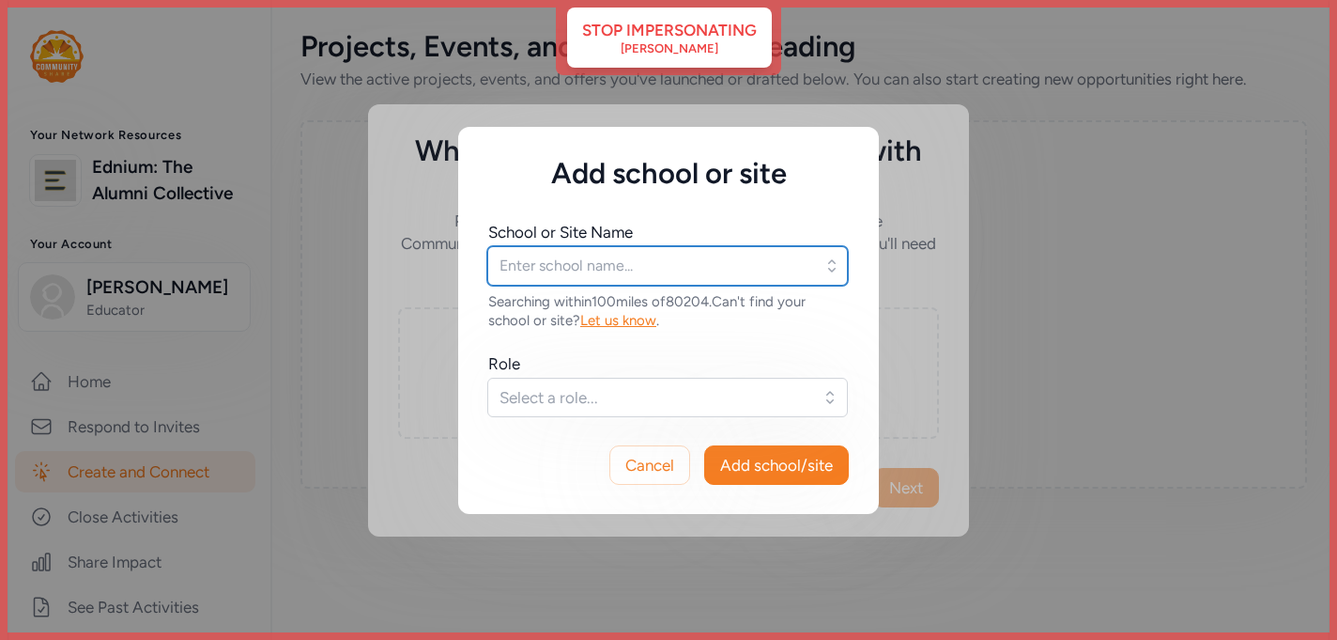
type input "DSST: College View Middle School"
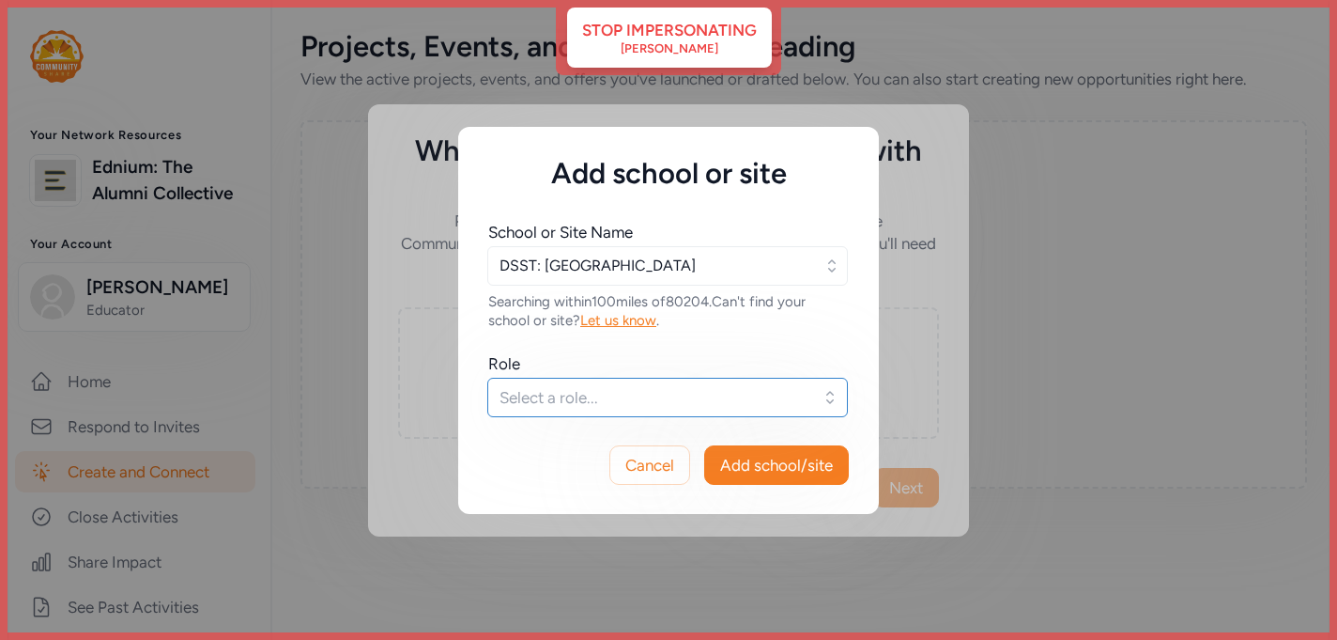
click at [755, 398] on span "Select a role..." at bounding box center [655, 397] width 310 height 23
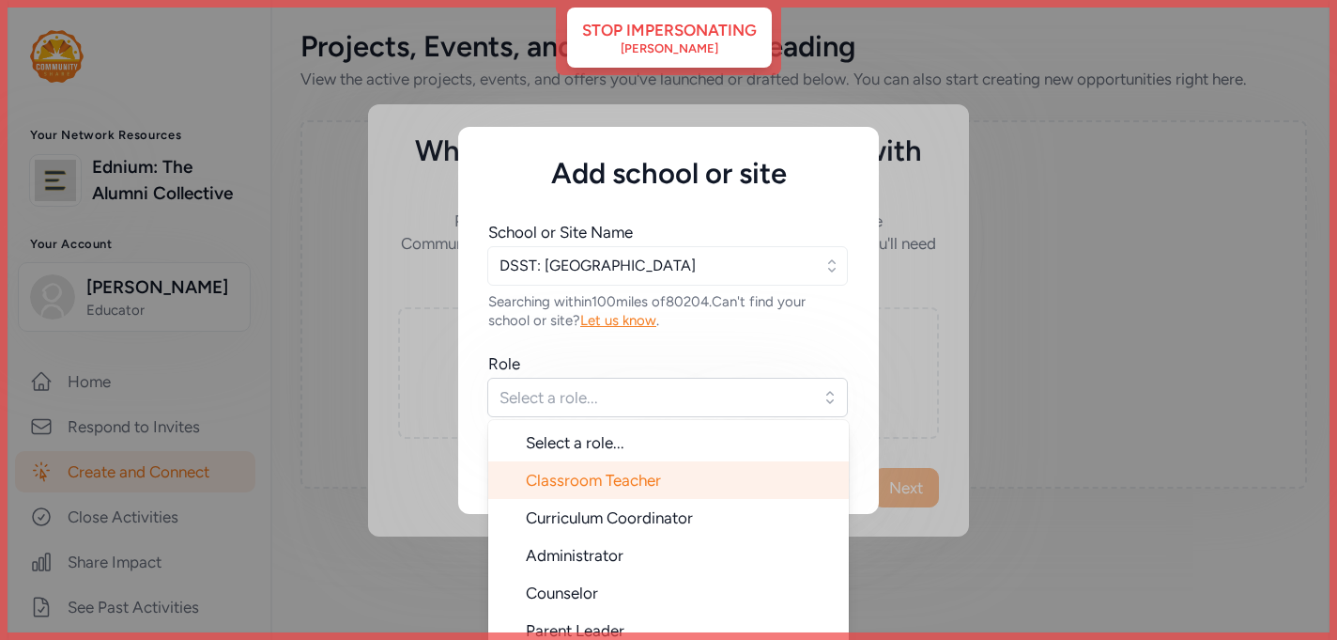
click at [721, 472] on li "Classroom Teacher" at bounding box center [668, 480] width 361 height 38
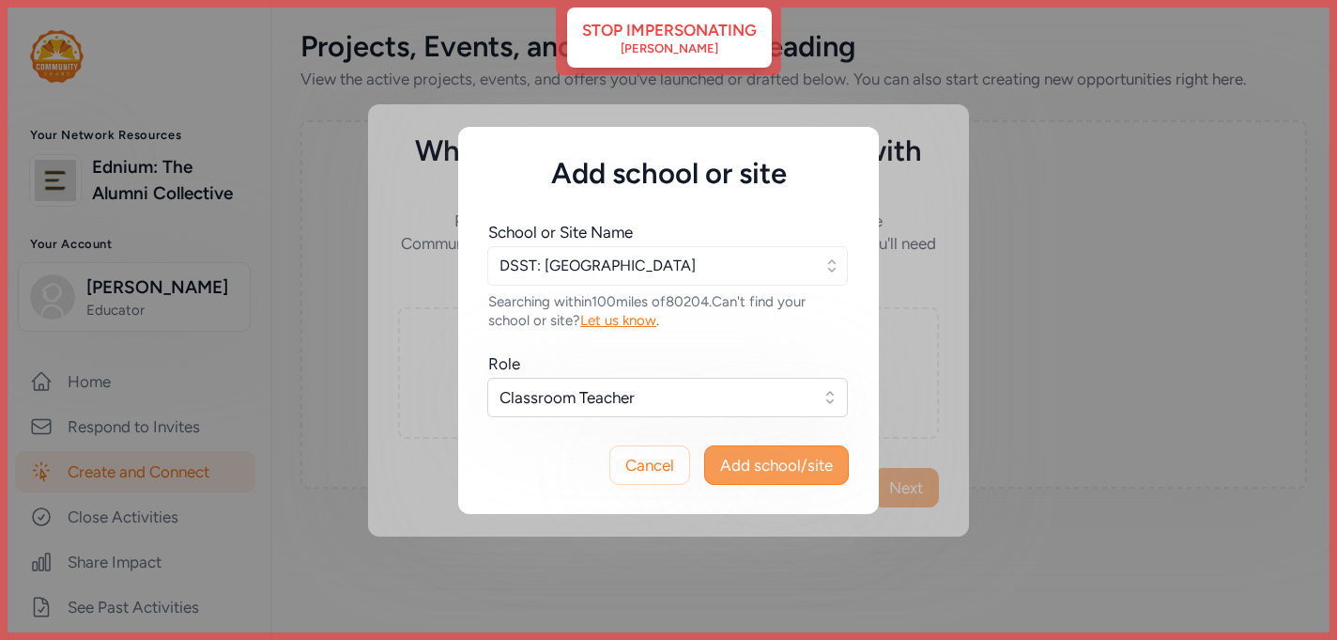
click at [758, 467] on span "Add school/site" at bounding box center [776, 465] width 113 height 23
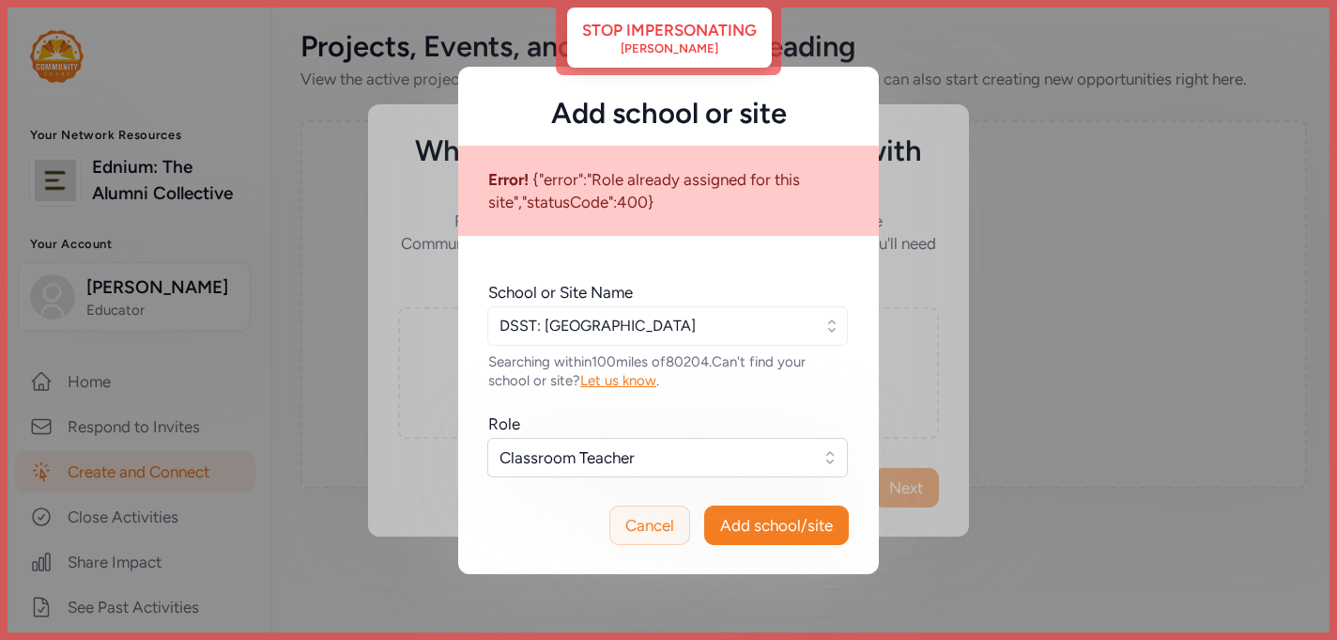
click at [673, 524] on span "Cancel" at bounding box center [649, 525] width 49 height 23
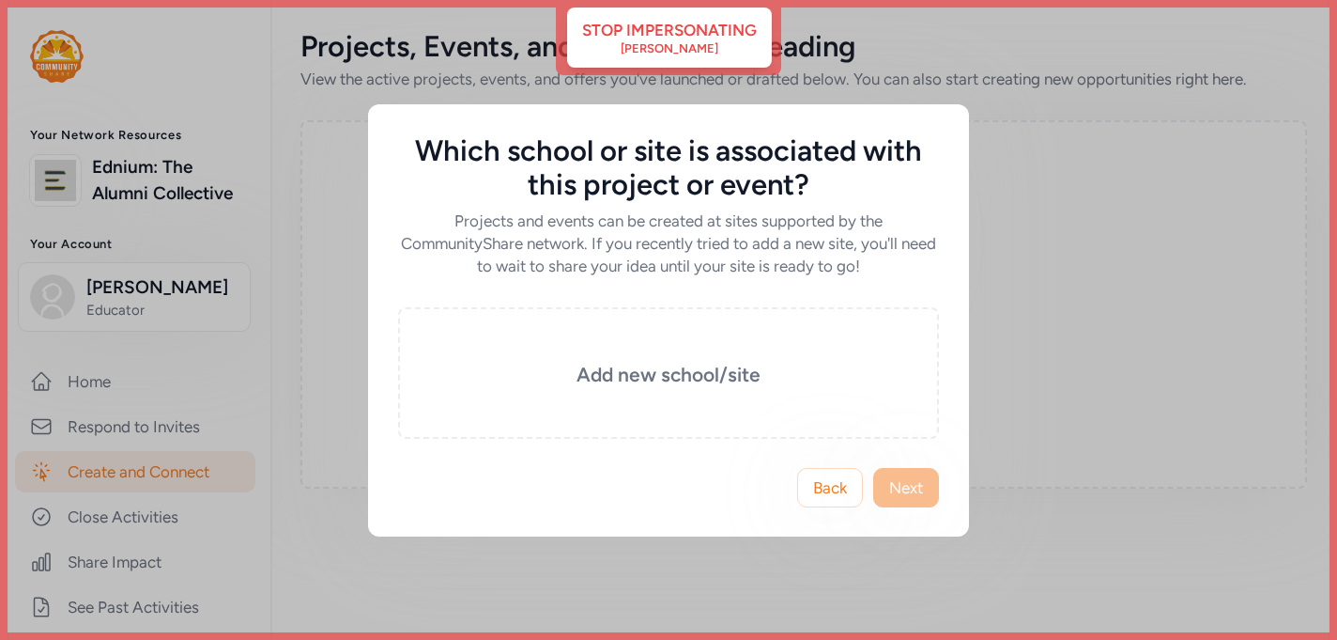
click at [677, 40] on div "Which school or site is associated with this project or event? Projects and eve…" at bounding box center [668, 320] width 1337 height 640
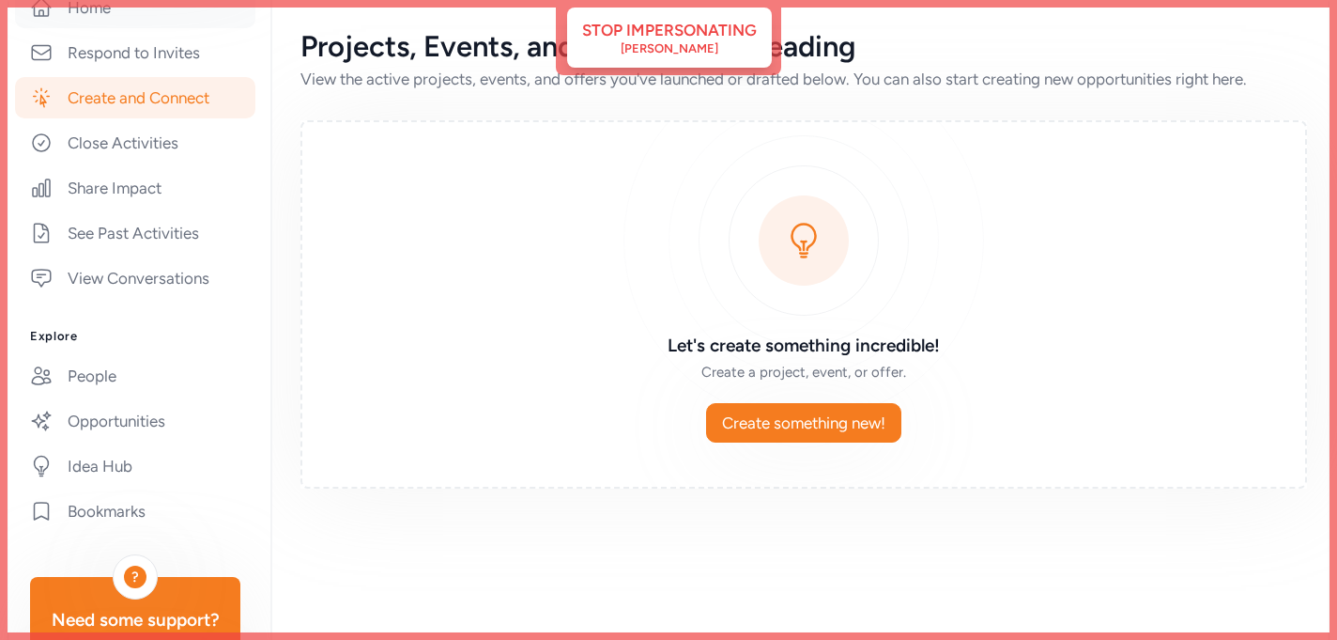
scroll to position [317, 0]
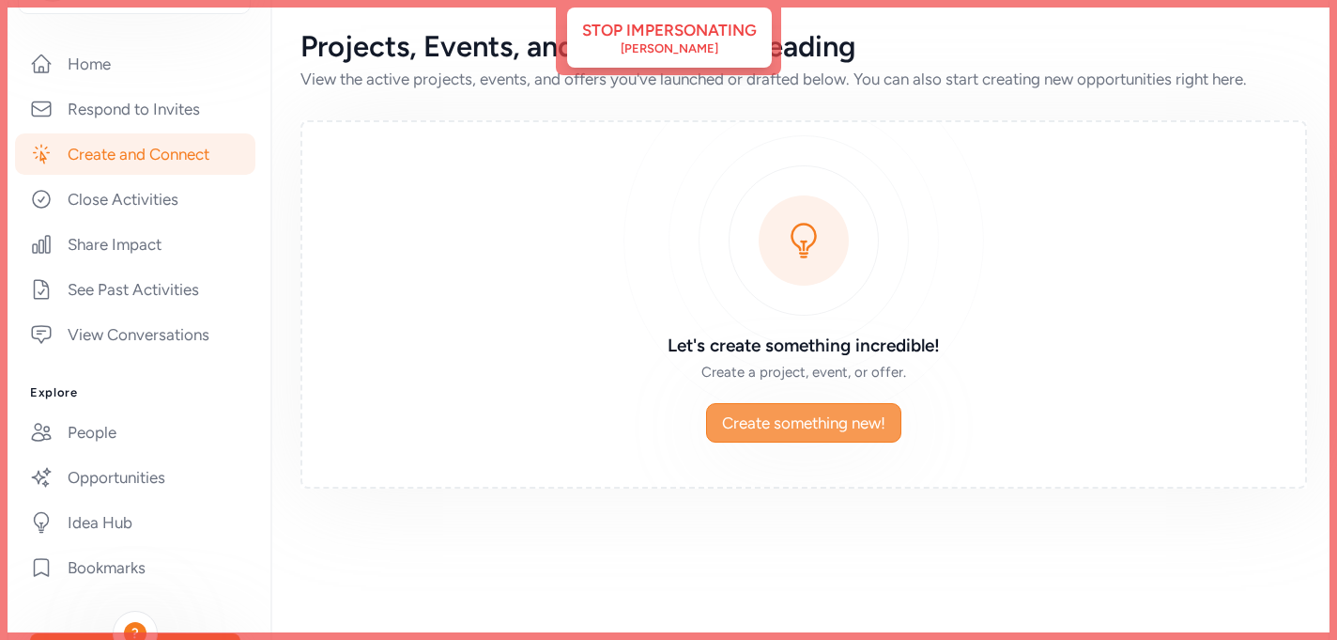
click at [767, 411] on span "Create something new!" at bounding box center [803, 422] width 163 height 23
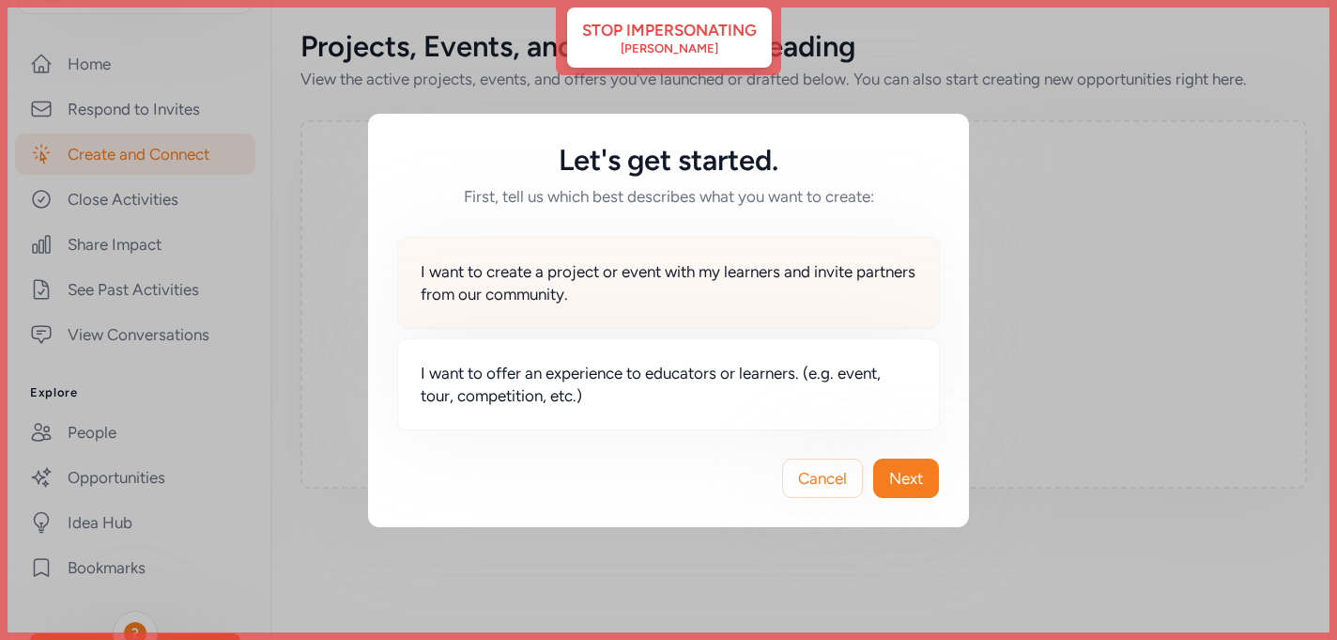
click at [739, 293] on span "I want to create a project or event with my learners and invite partners from o…" at bounding box center [669, 282] width 496 height 45
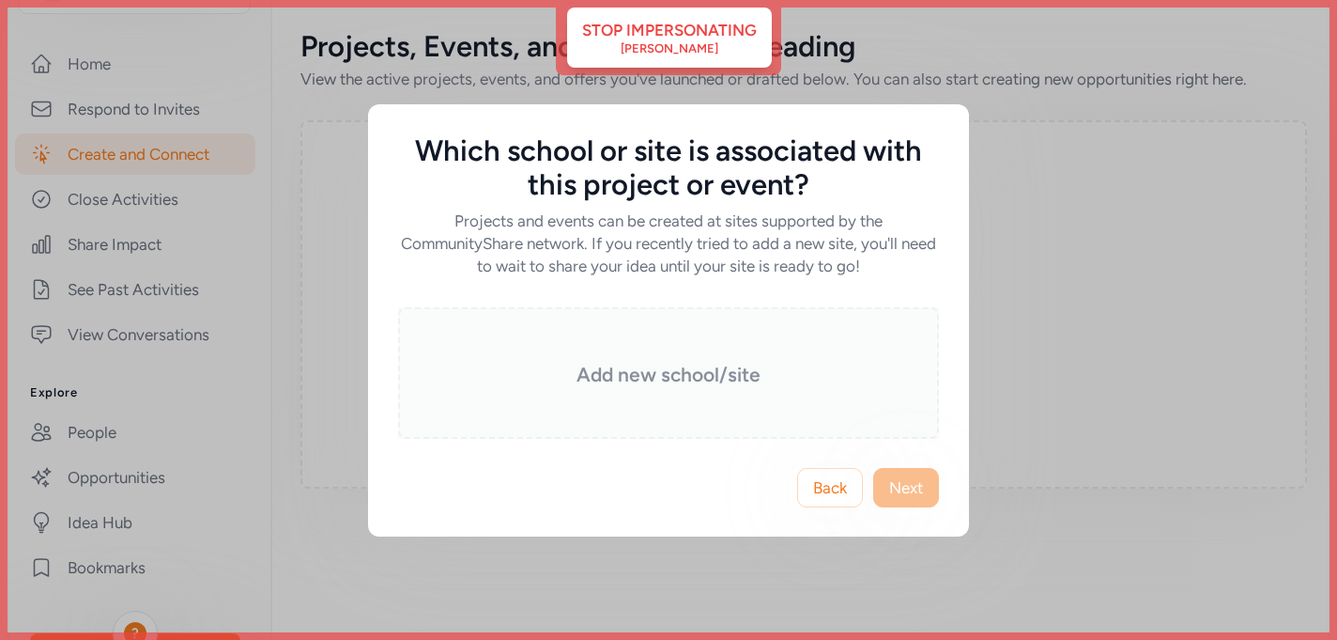
click at [692, 365] on h3 "Add new school/site" at bounding box center [668, 375] width 447 height 26
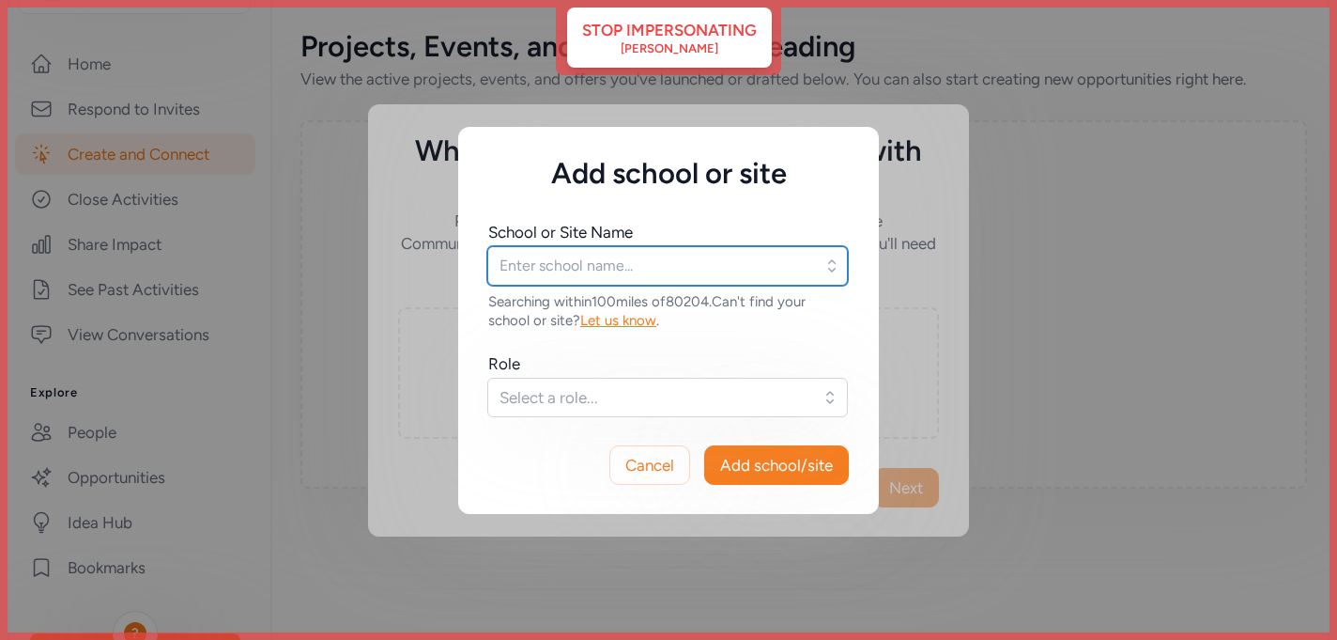
click at [647, 271] on input "text" at bounding box center [667, 265] width 361 height 39
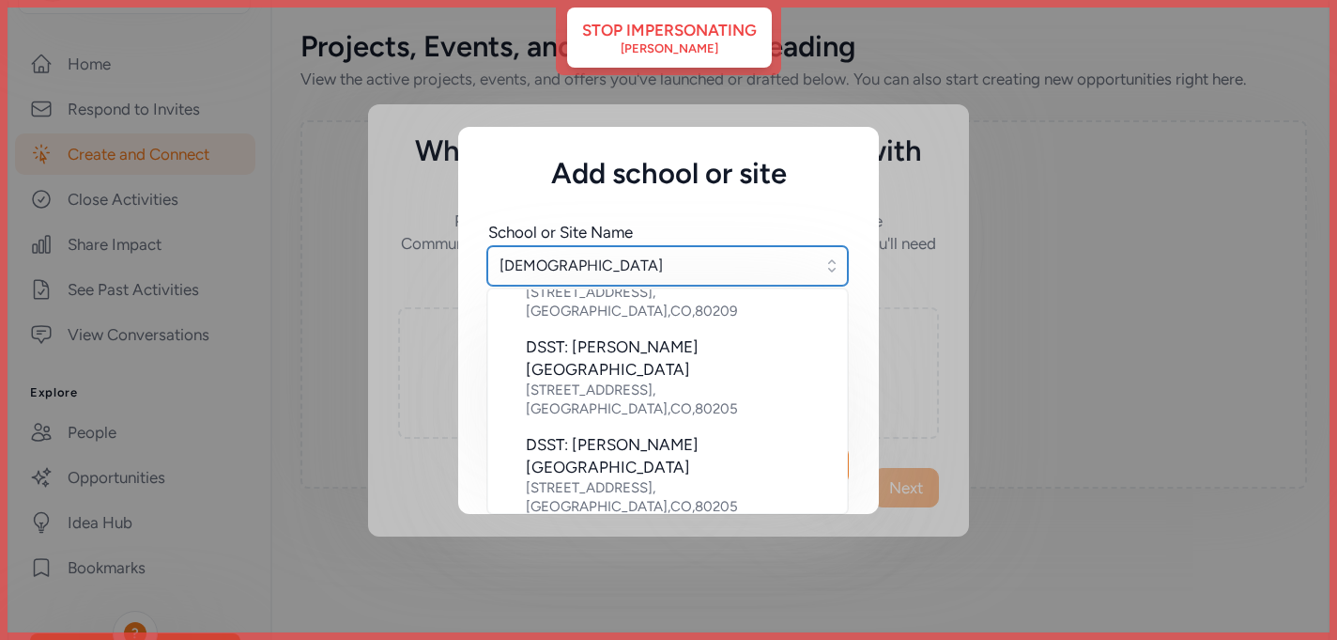
scroll to position [175, 0]
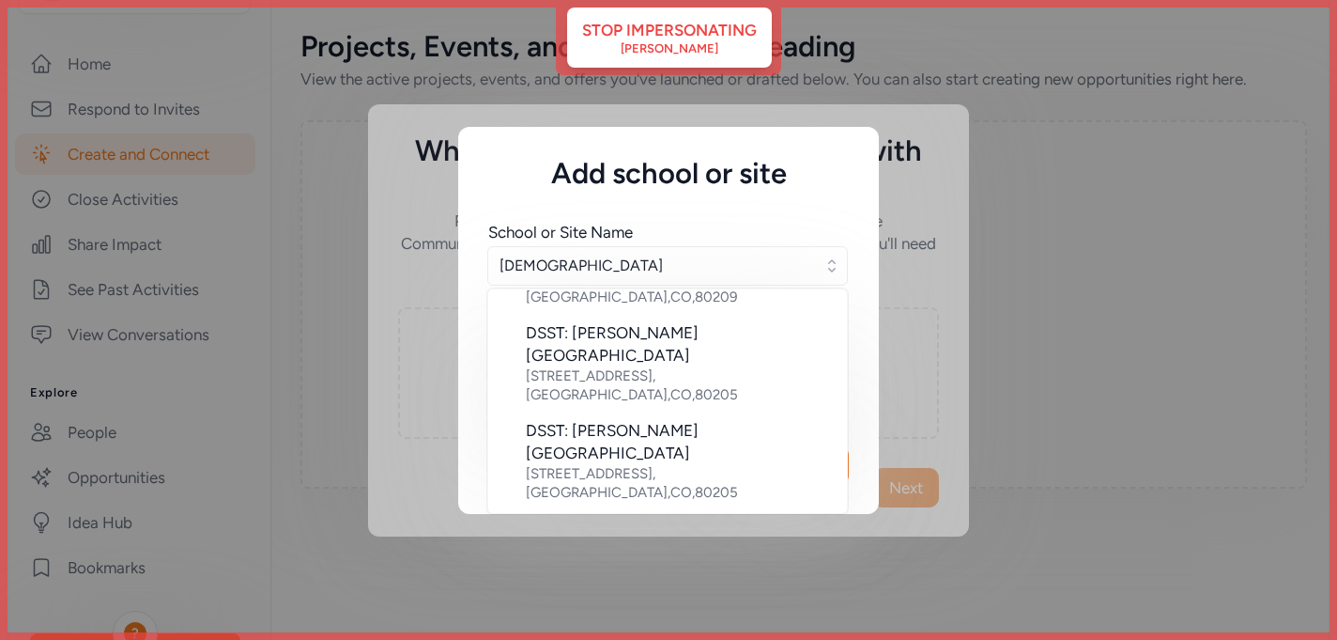
click at [677, 592] on div "DSST: College View Middle School" at bounding box center [679, 603] width 306 height 23
type input "DSST: College View Middle School"
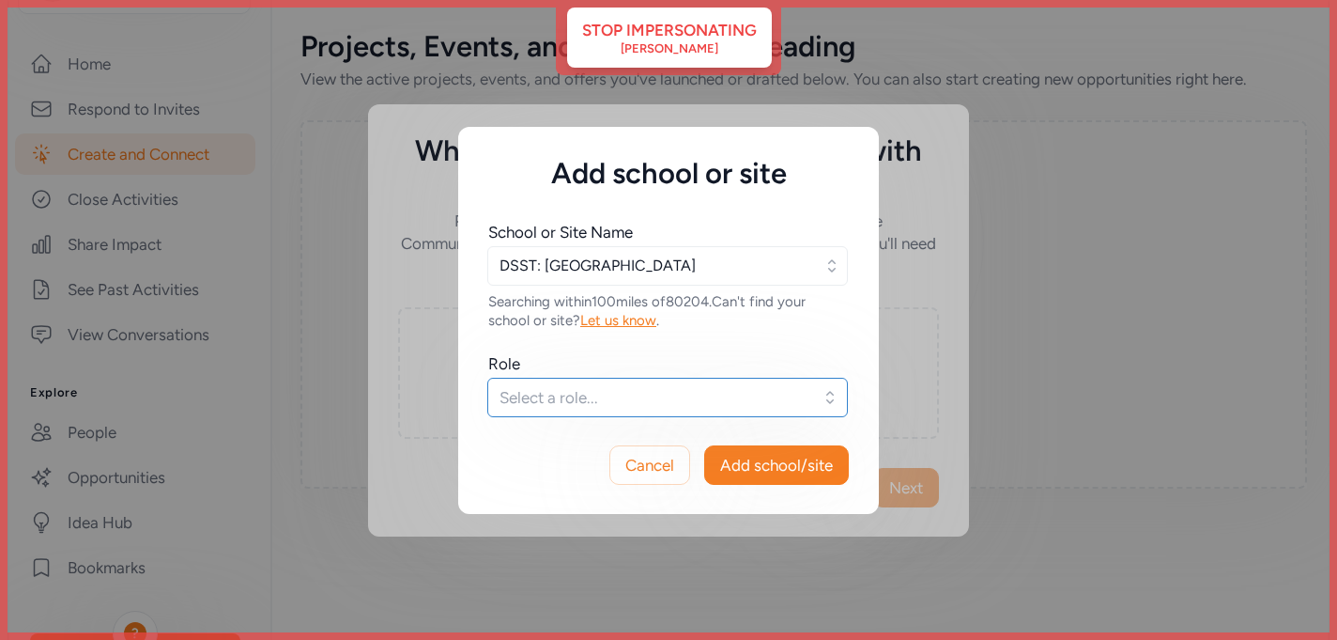
click at [643, 397] on span "Select a role..." at bounding box center [655, 397] width 310 height 23
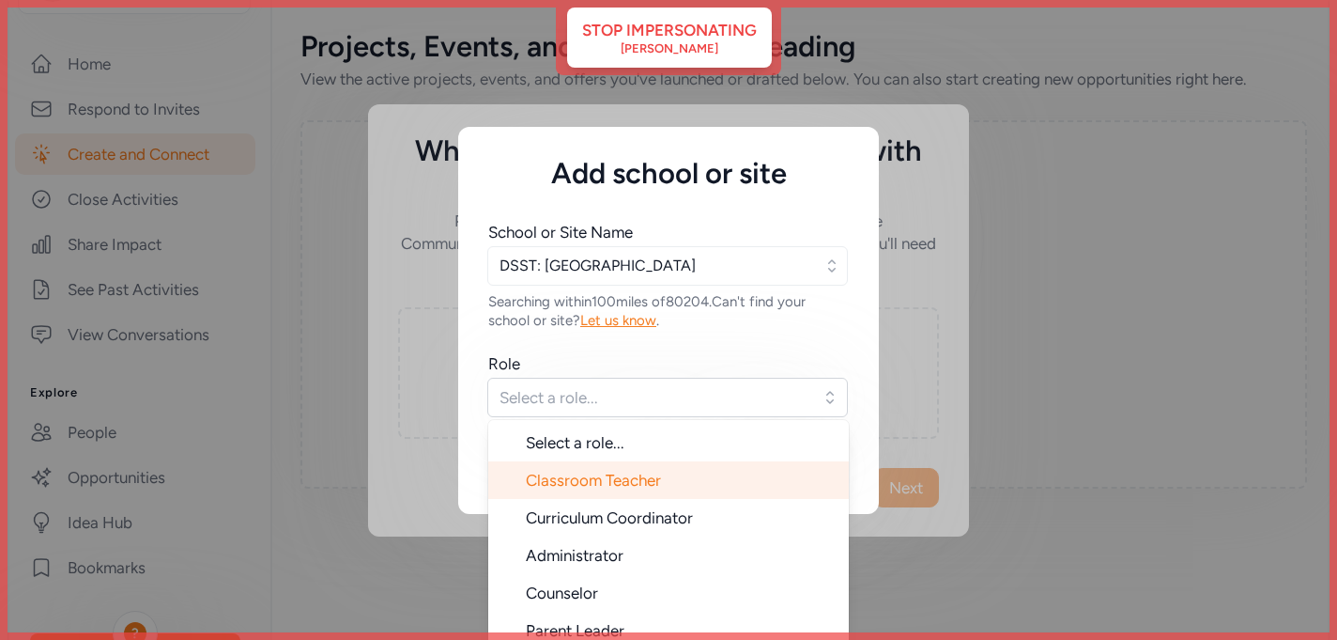
click at [616, 471] on span "Classroom Teacher" at bounding box center [593, 480] width 135 height 19
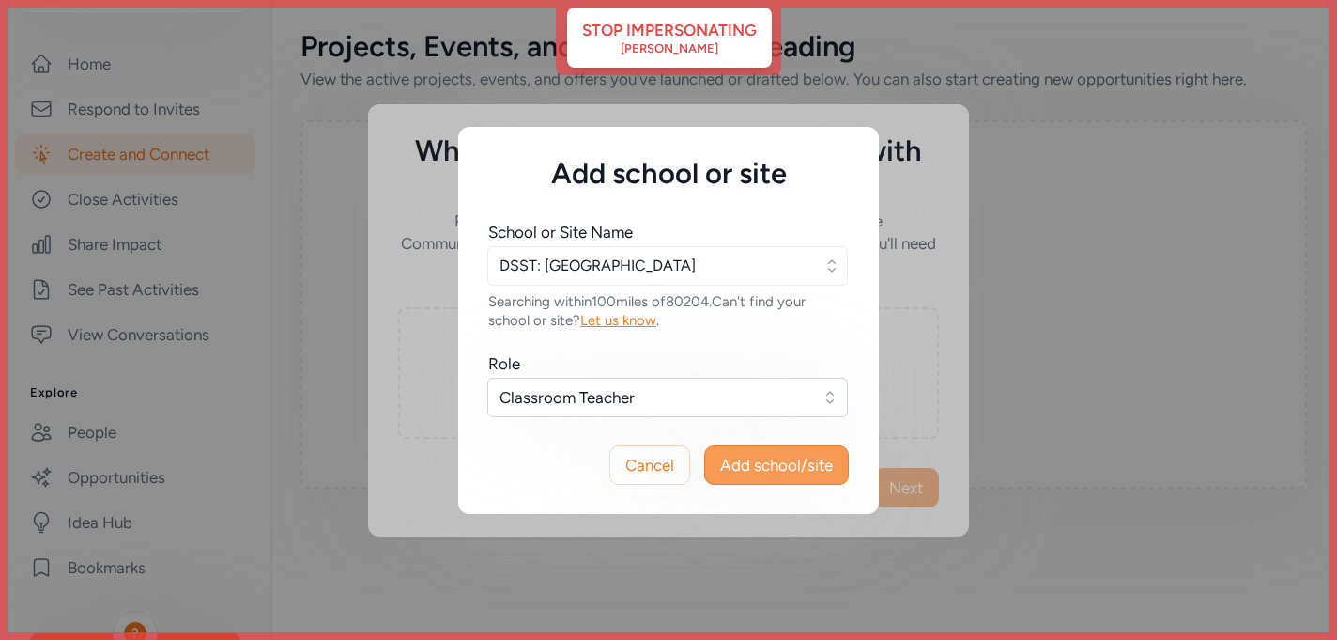
click at [770, 462] on span "Add school/site" at bounding box center [776, 465] width 113 height 23
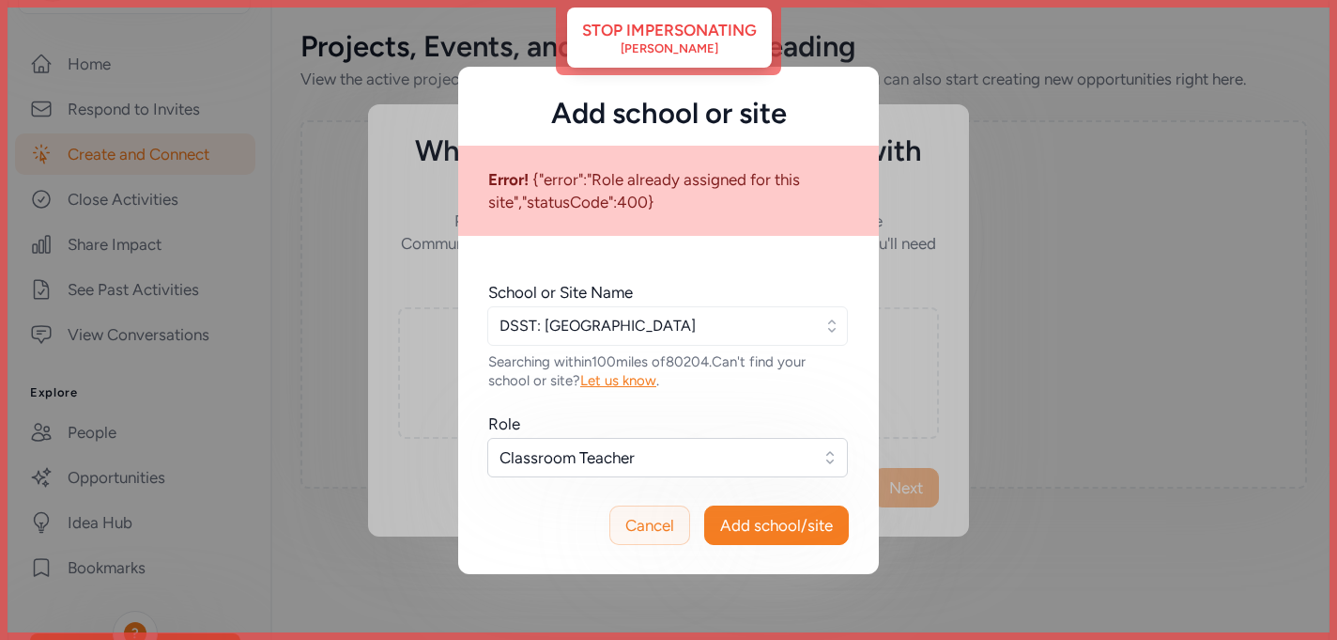
click at [652, 530] on span "Cancel" at bounding box center [649, 525] width 49 height 23
